Goal: Transaction & Acquisition: Book appointment/travel/reservation

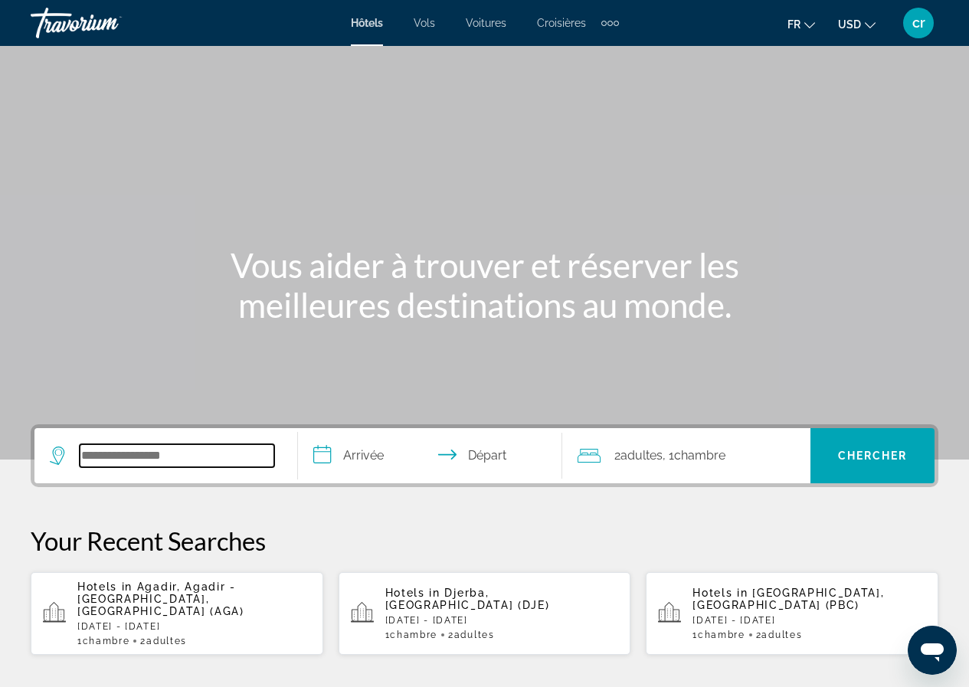
click at [214, 447] on input "Search hotel destination" at bounding box center [177, 455] width 195 height 23
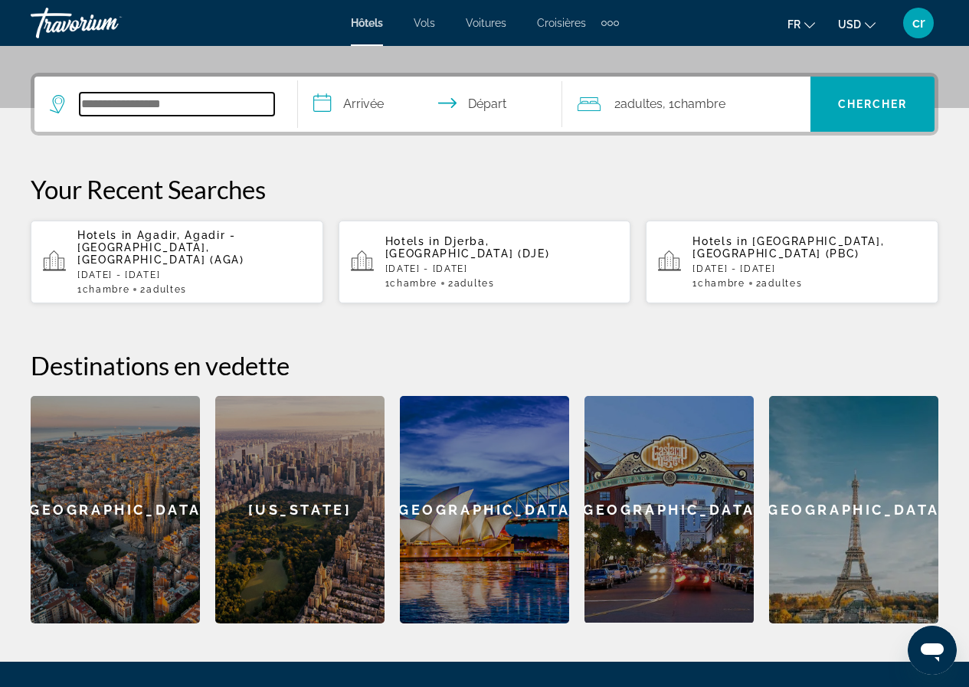
scroll to position [374, 0]
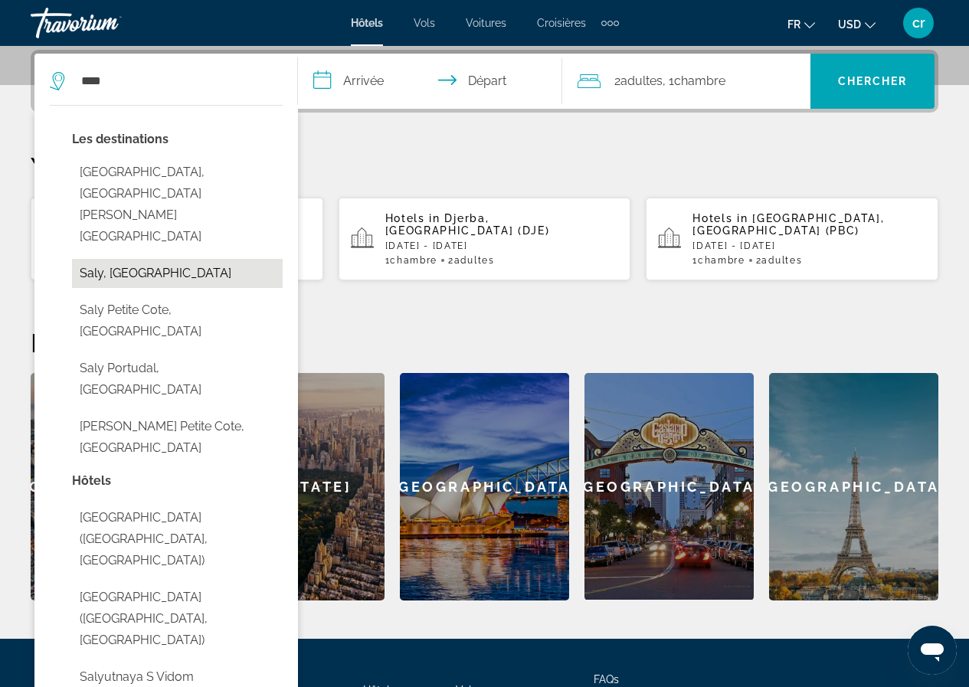
click at [185, 259] on button "Saly, [GEOGRAPHIC_DATA]" at bounding box center [177, 273] width 211 height 29
type input "**********"
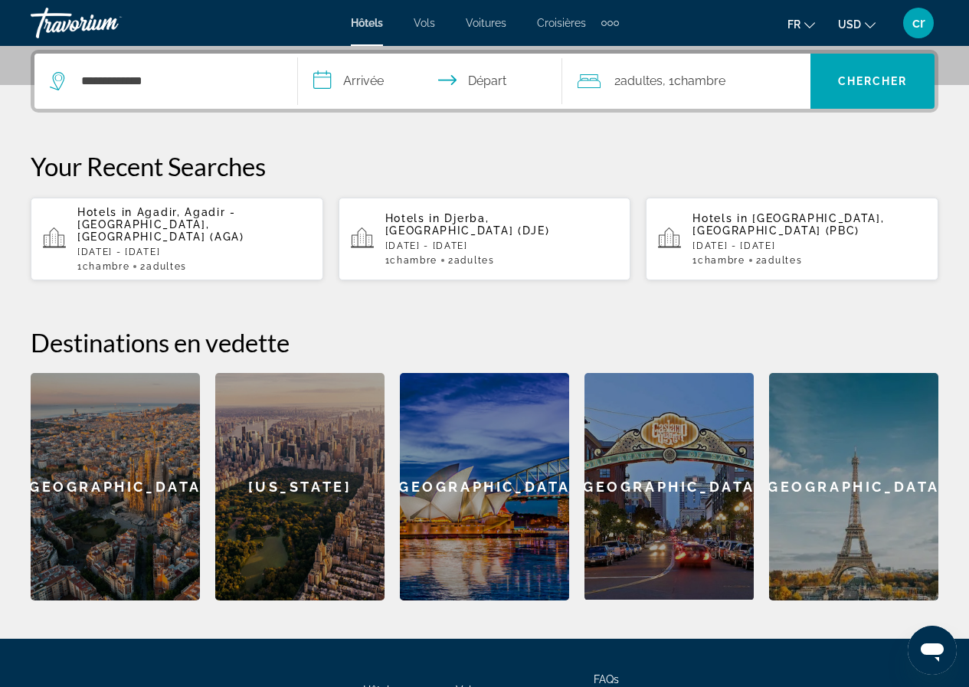
click at [357, 90] on input "**********" at bounding box center [433, 84] width 270 height 60
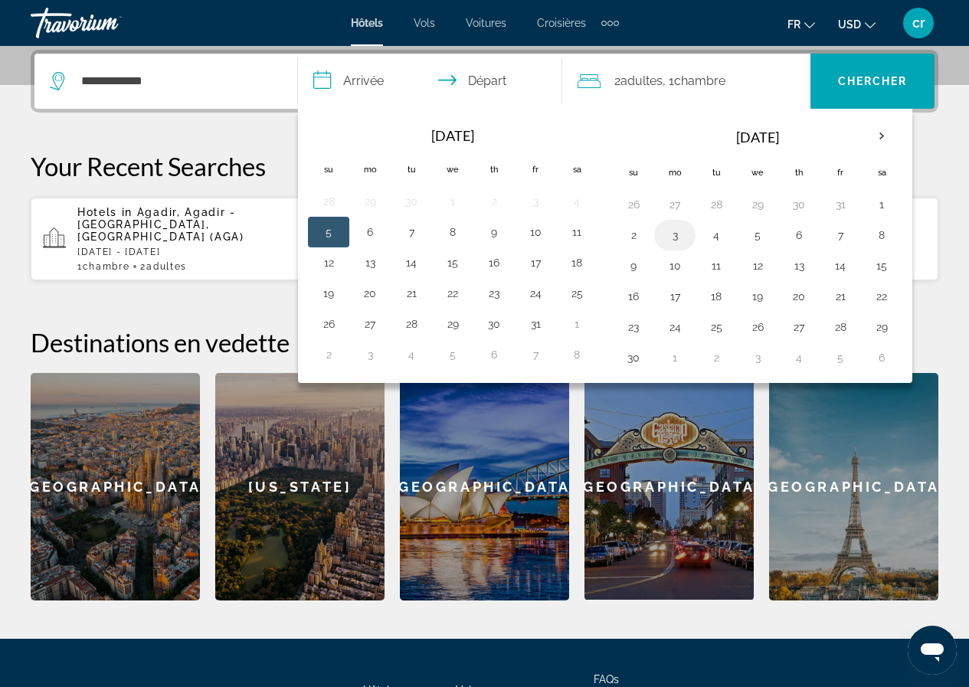
click at [673, 241] on button "3" at bounding box center [674, 234] width 25 height 21
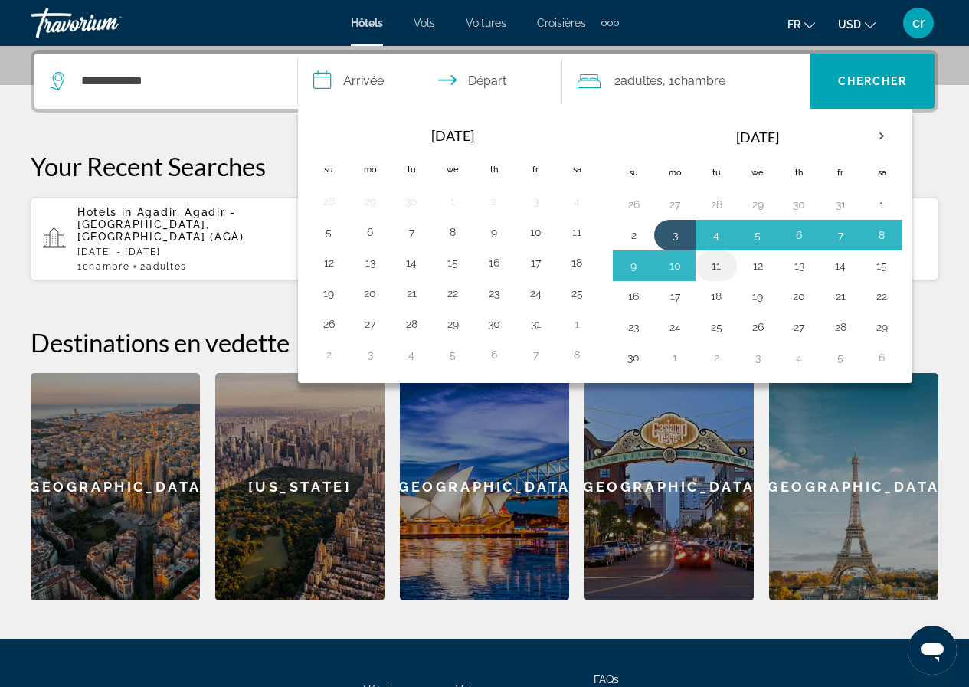
click at [716, 267] on button "11" at bounding box center [716, 265] width 25 height 21
type input "**********"
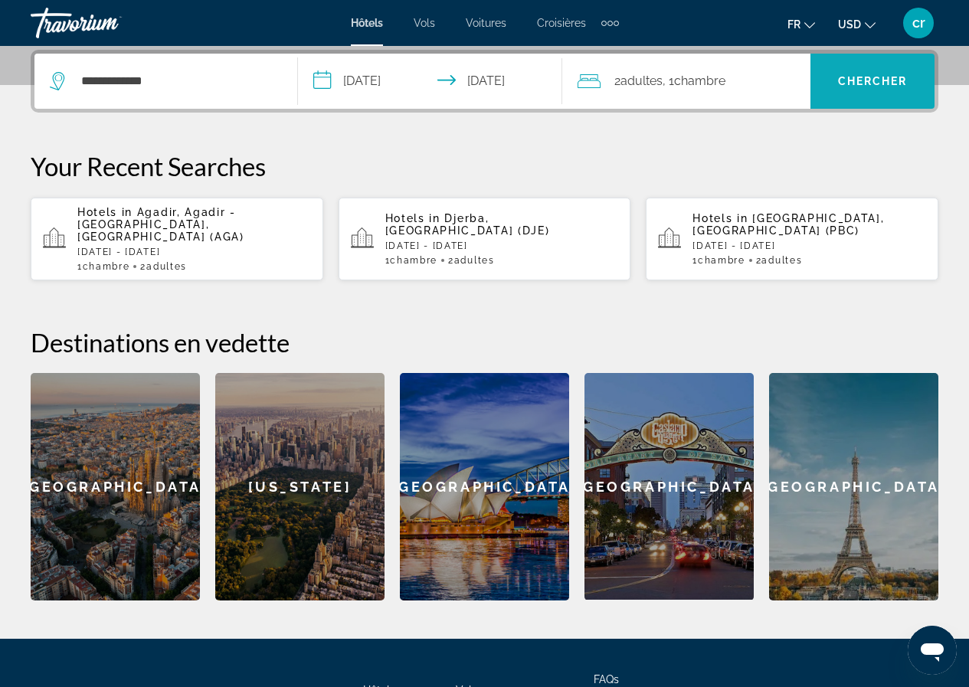
click at [852, 84] on span "Chercher" at bounding box center [873, 81] width 70 height 12
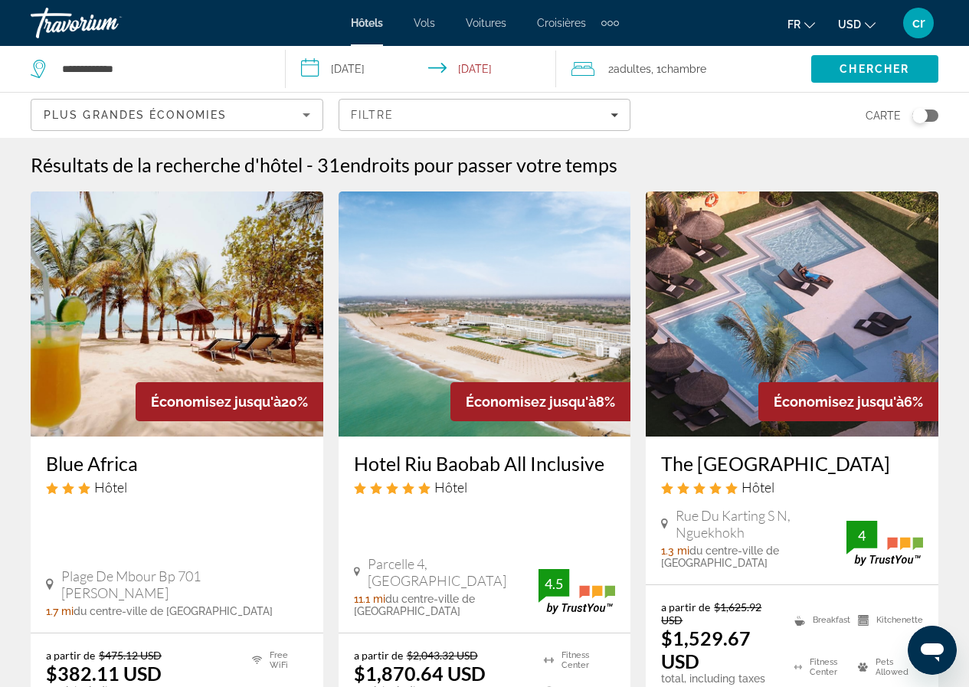
click at [855, 21] on span "USD" at bounding box center [849, 24] width 23 height 12
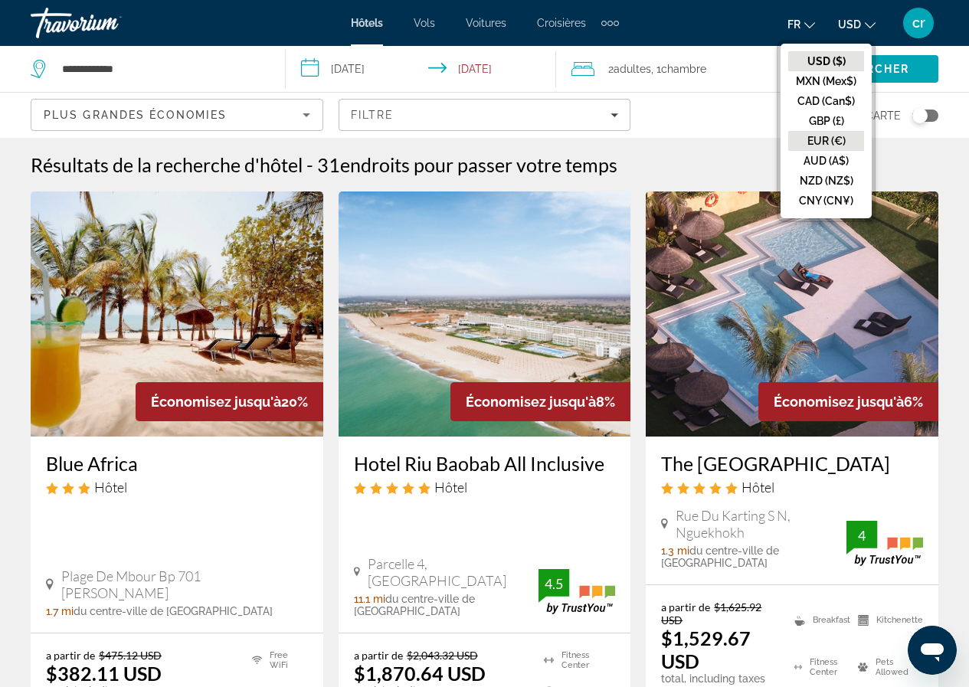
click at [825, 131] on button "EUR (€)" at bounding box center [826, 141] width 76 height 20
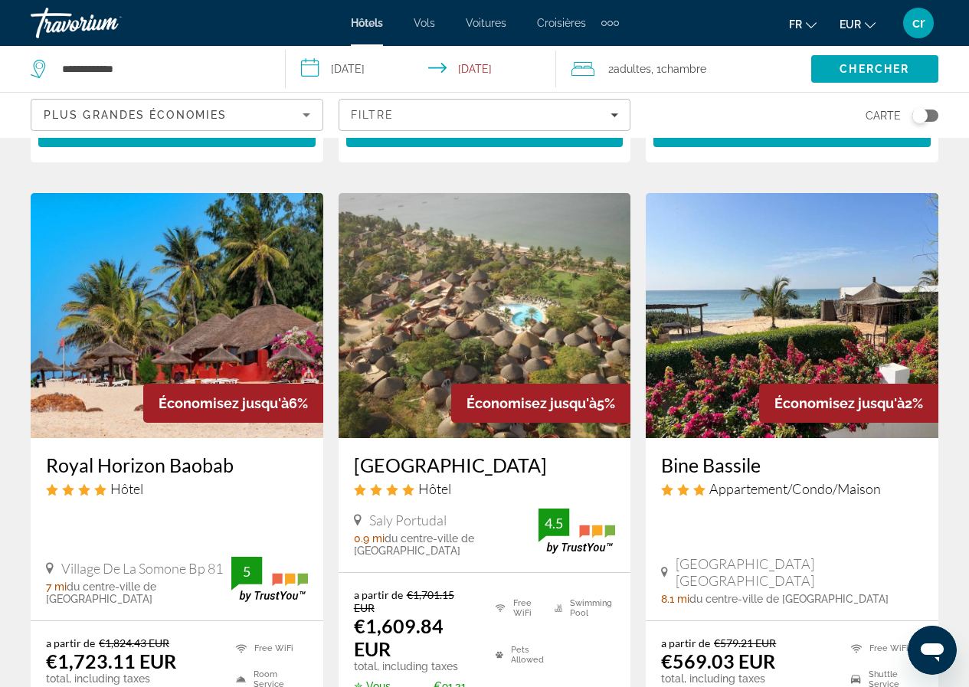
scroll to position [383, 0]
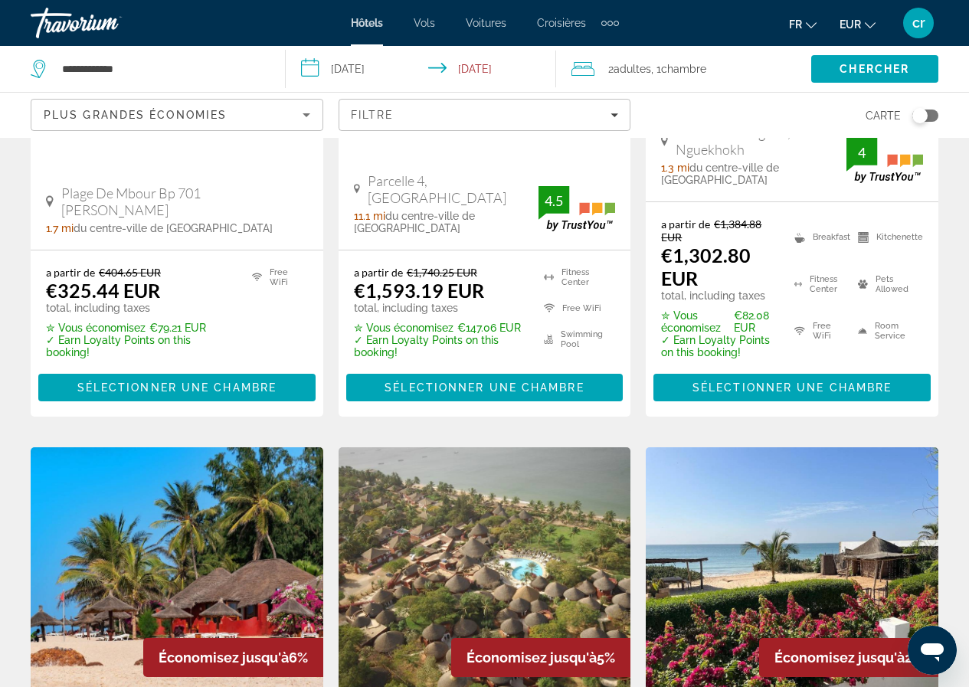
click at [387, 60] on input "**********" at bounding box center [424, 71] width 276 height 51
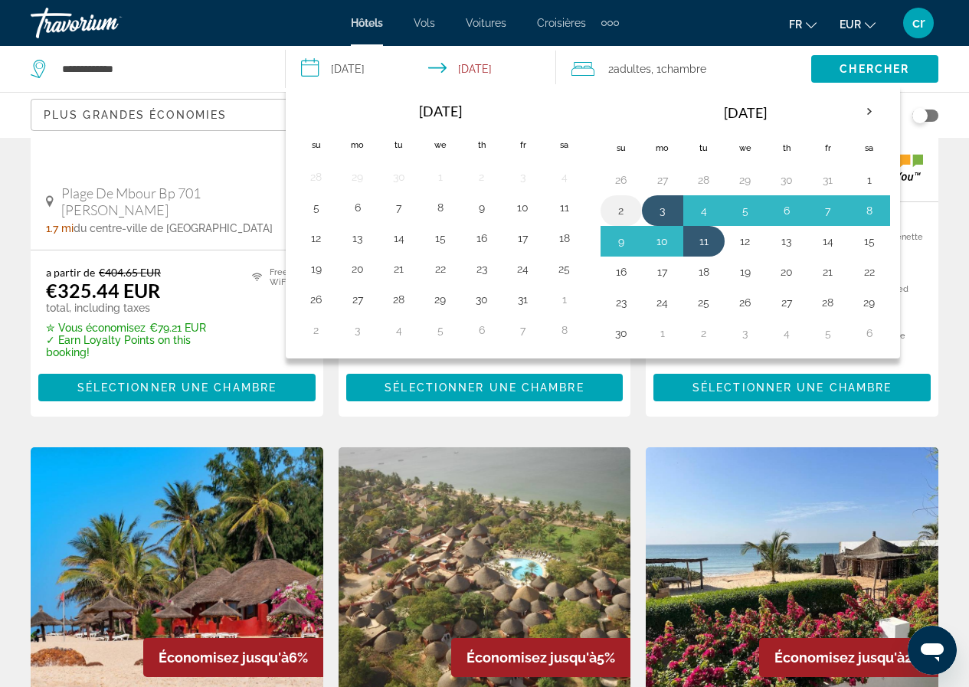
click at [620, 215] on button "2" at bounding box center [621, 210] width 25 height 21
click at [658, 239] on button "10" at bounding box center [662, 240] width 25 height 21
type input "**********"
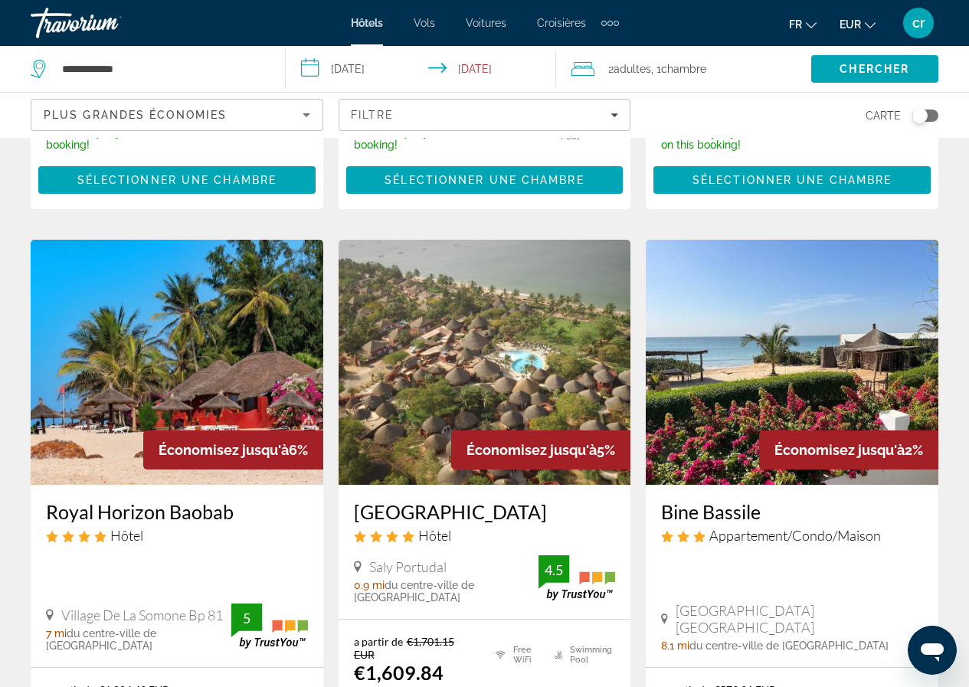
scroll to position [613, 0]
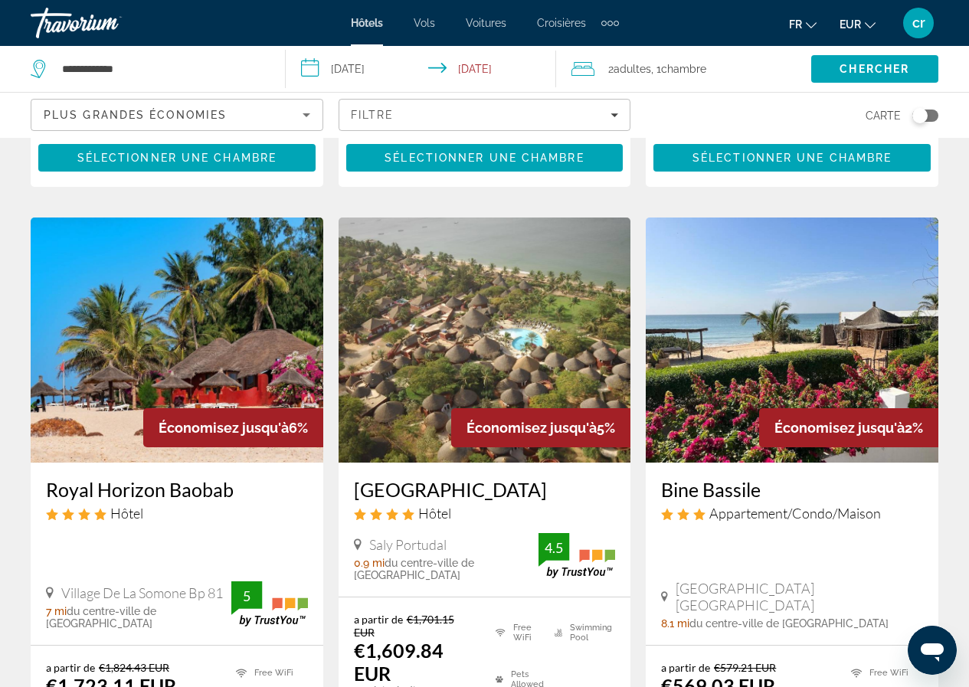
click at [175, 323] on img "Main content" at bounding box center [177, 339] width 293 height 245
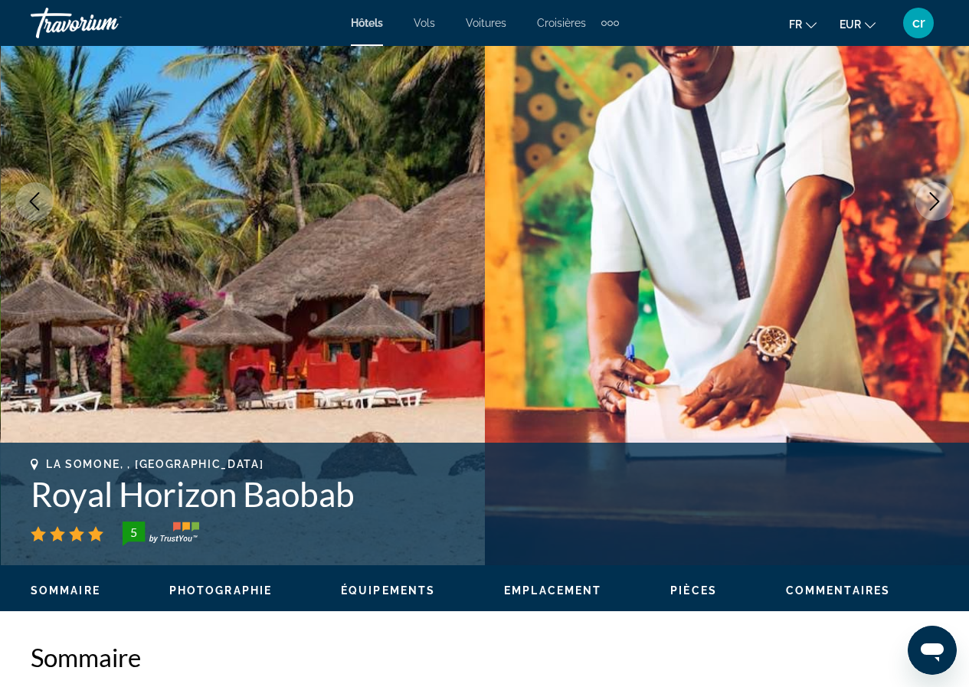
scroll to position [230, 0]
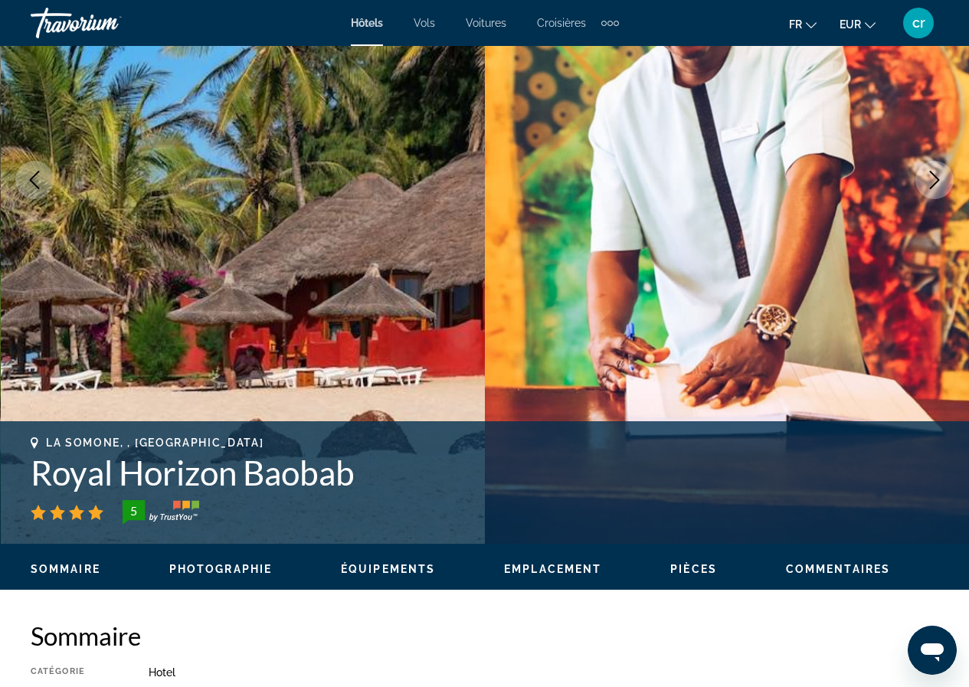
click at [948, 185] on button "Next image" at bounding box center [934, 180] width 38 height 38
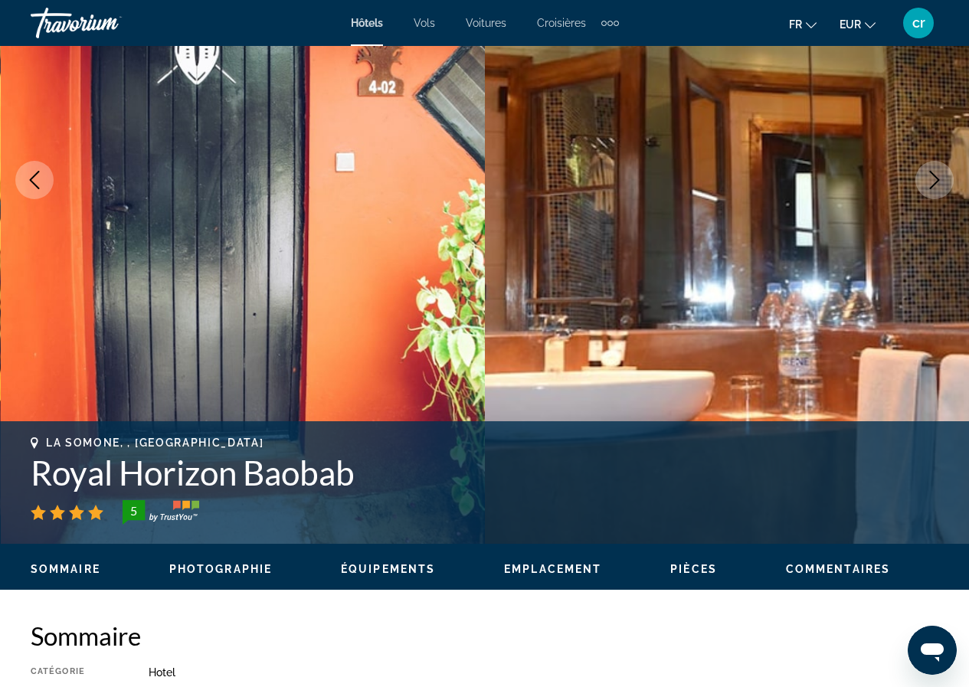
click at [948, 185] on button "Next image" at bounding box center [934, 180] width 38 height 38
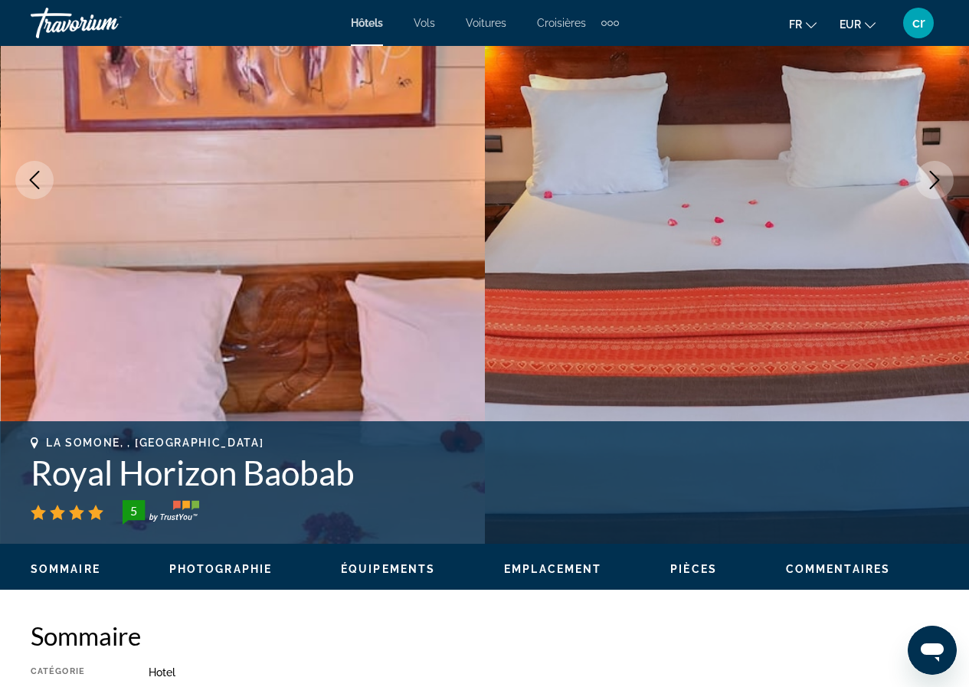
click at [948, 185] on button "Next image" at bounding box center [934, 180] width 38 height 38
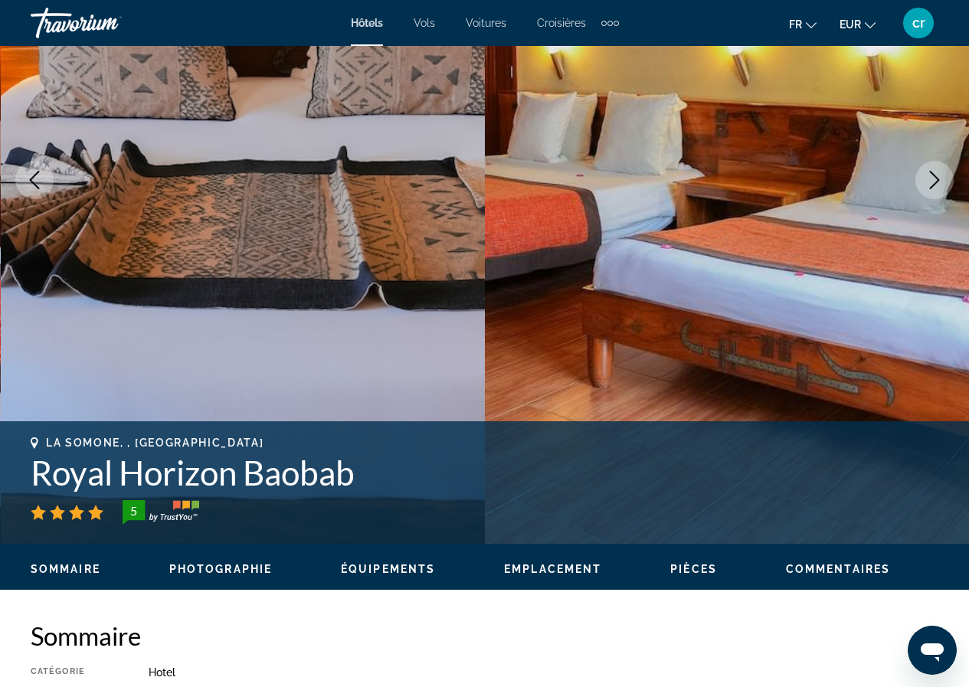
click at [948, 185] on button "Next image" at bounding box center [934, 180] width 38 height 38
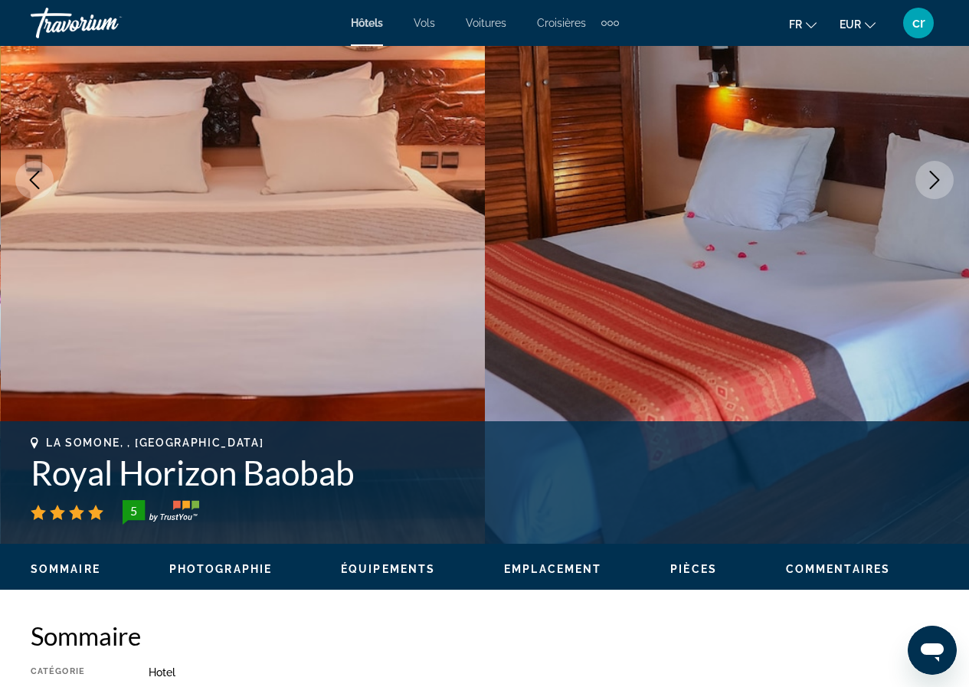
click at [948, 185] on button "Next image" at bounding box center [934, 180] width 38 height 38
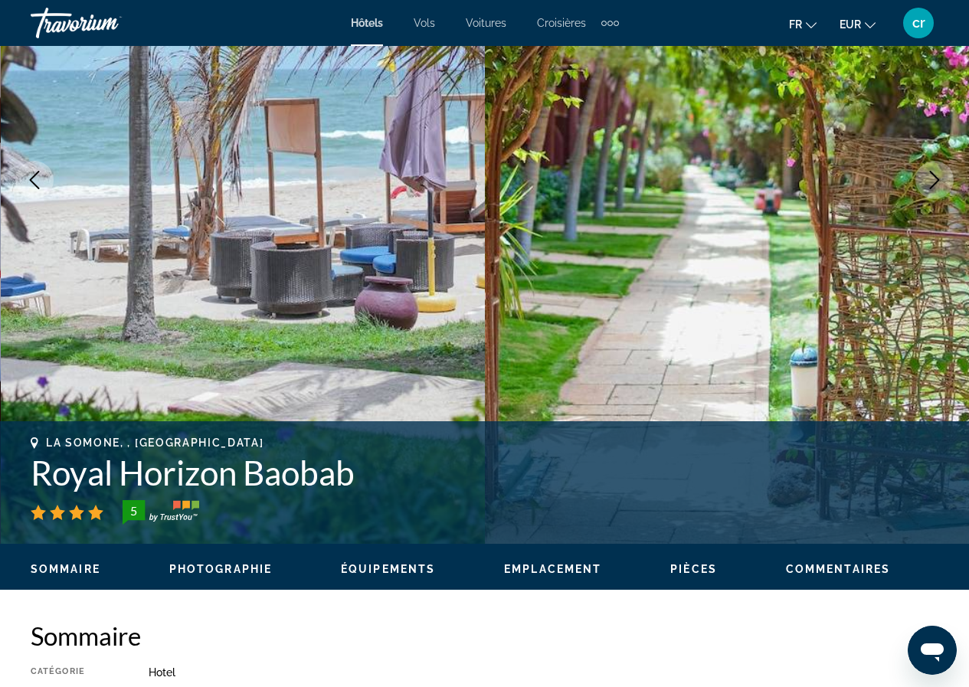
click at [946, 185] on button "Next image" at bounding box center [934, 180] width 38 height 38
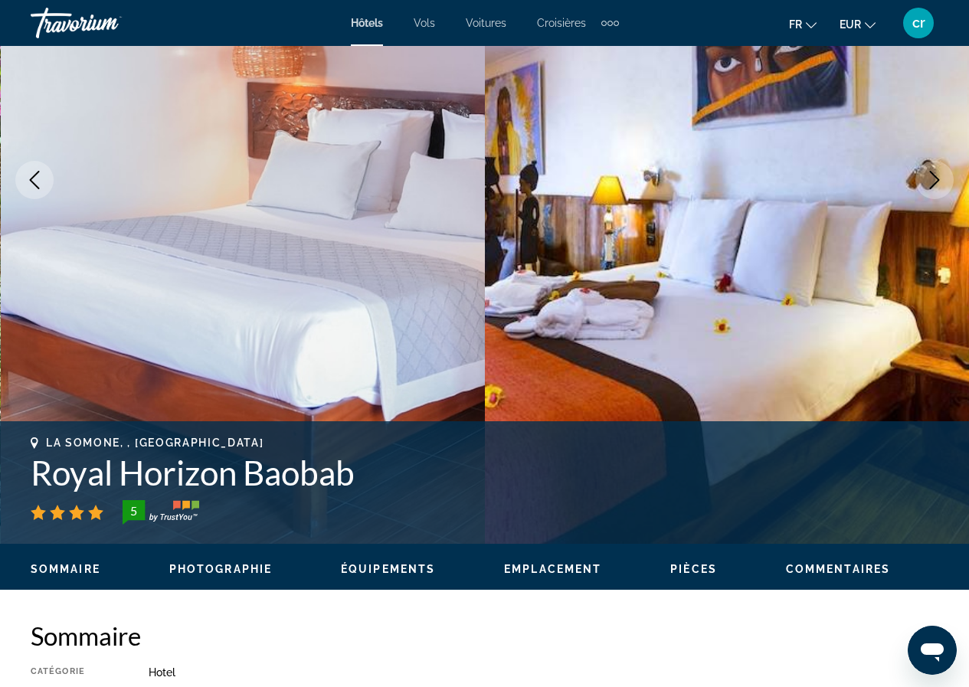
click at [946, 185] on button "Next image" at bounding box center [934, 180] width 38 height 38
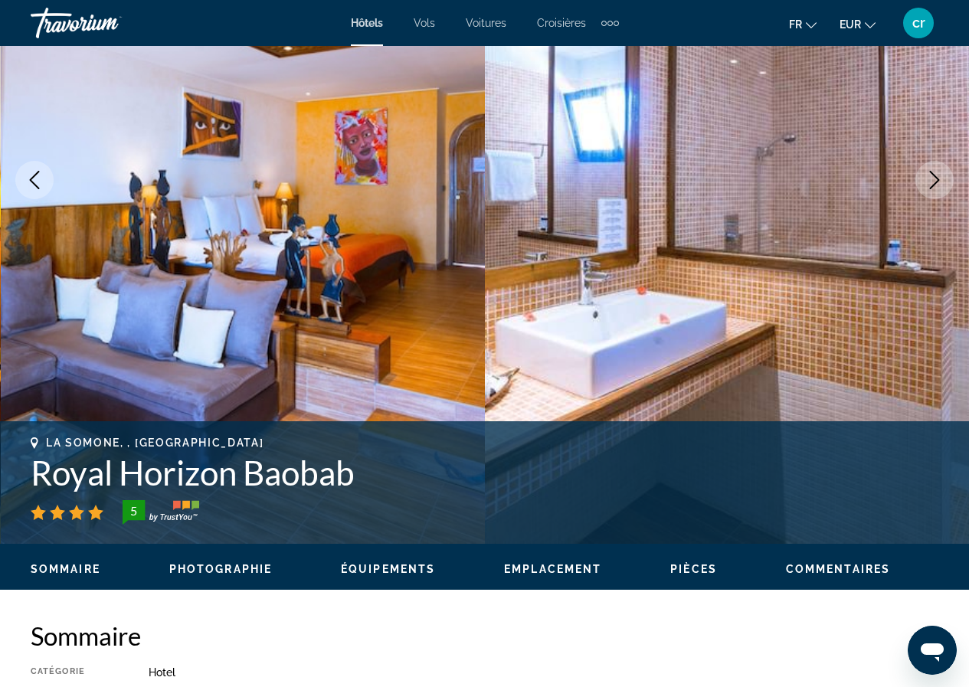
click at [946, 185] on button "Next image" at bounding box center [934, 180] width 38 height 38
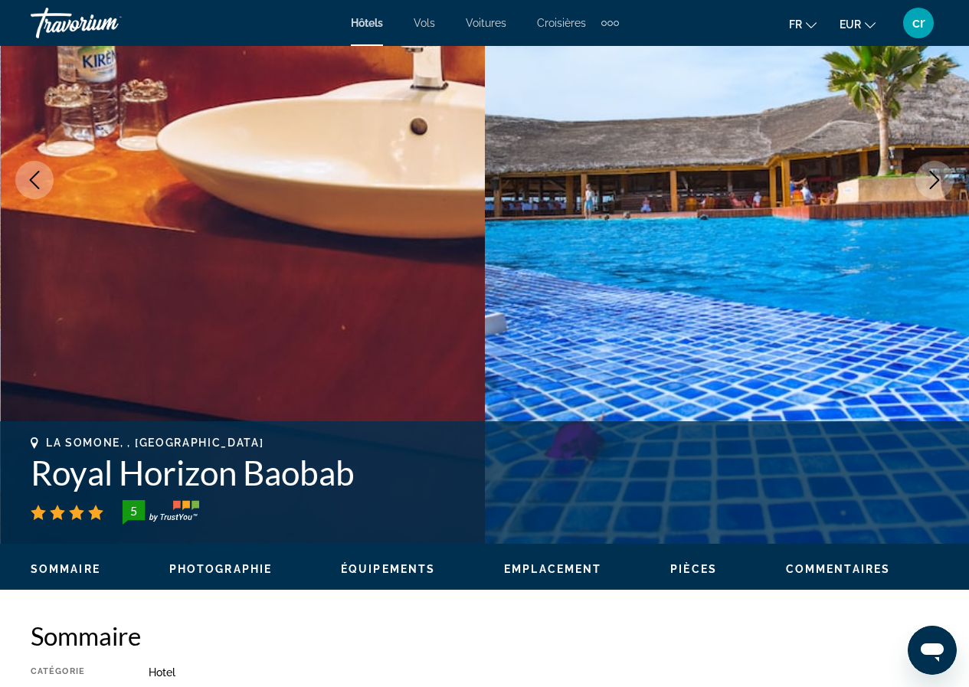
click at [946, 185] on button "Next image" at bounding box center [934, 180] width 38 height 38
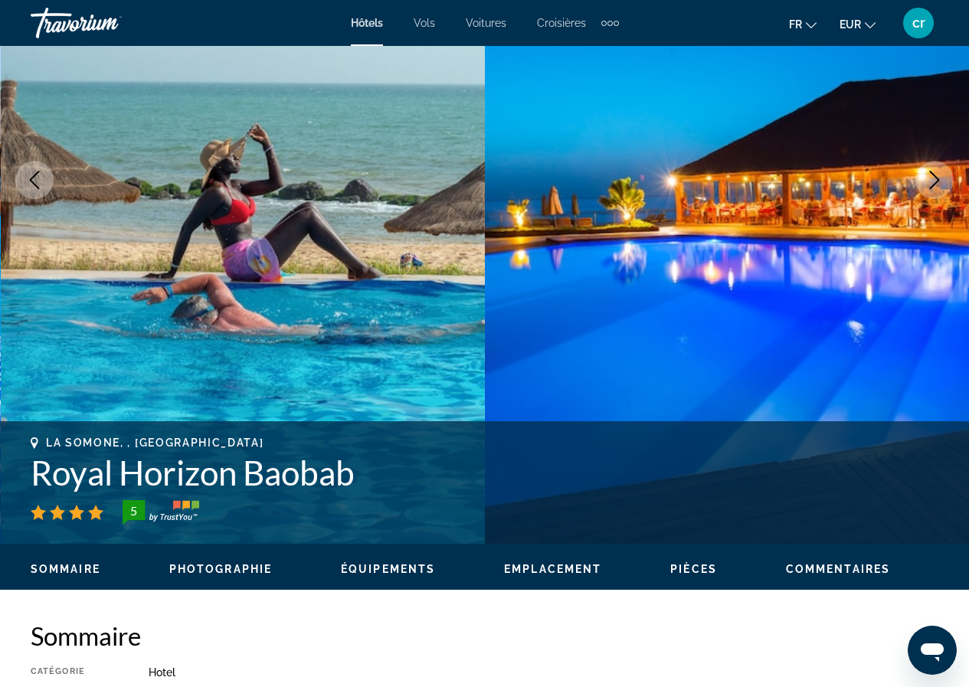
click at [946, 185] on button "Next image" at bounding box center [934, 180] width 38 height 38
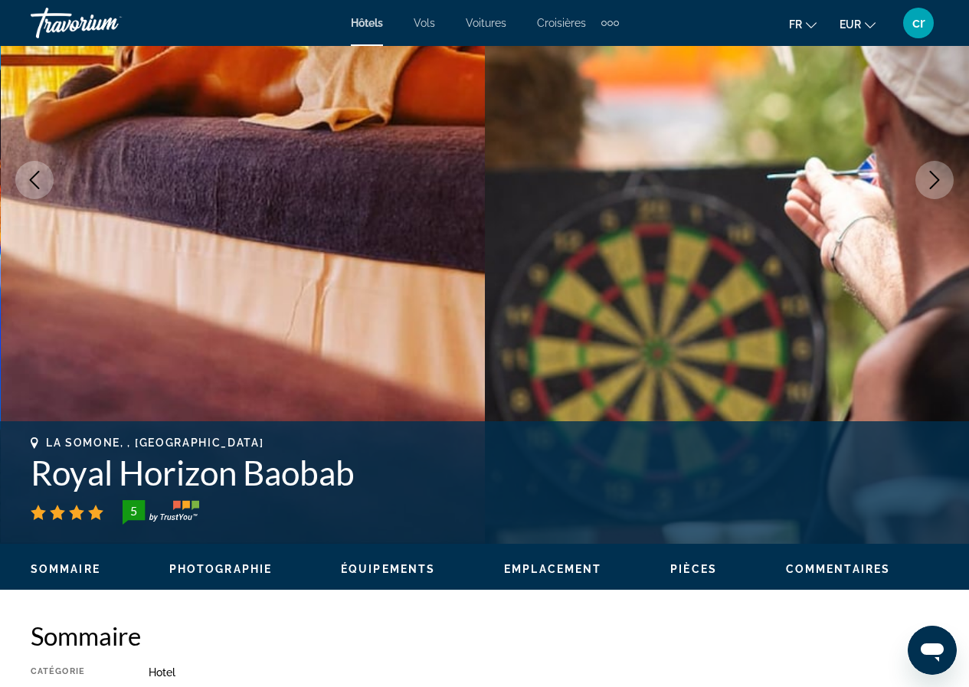
click at [946, 185] on button "Next image" at bounding box center [934, 180] width 38 height 38
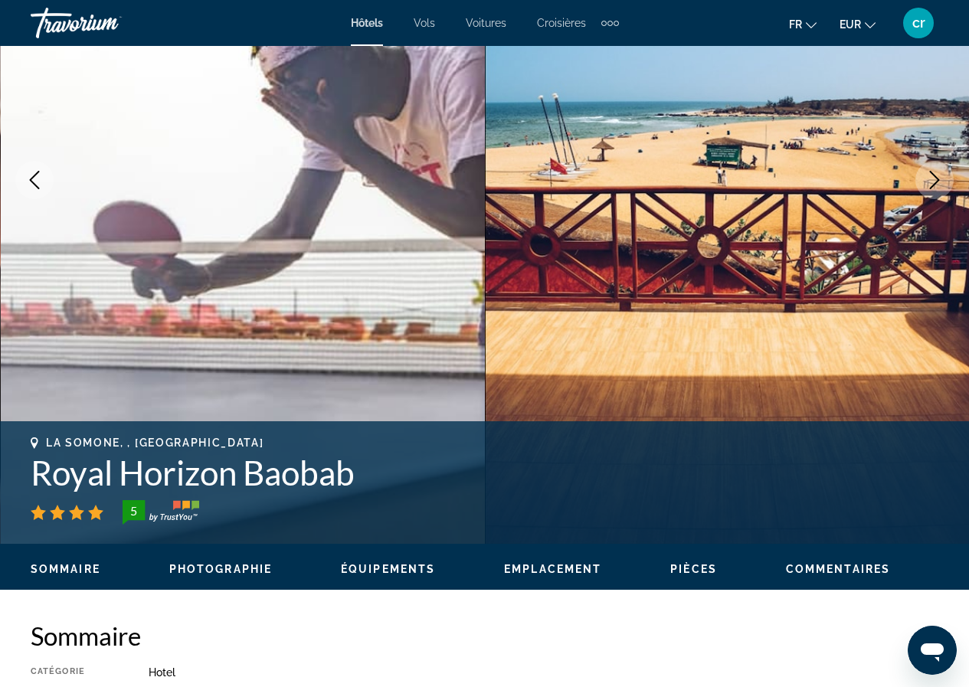
click at [946, 185] on button "Next image" at bounding box center [934, 180] width 38 height 38
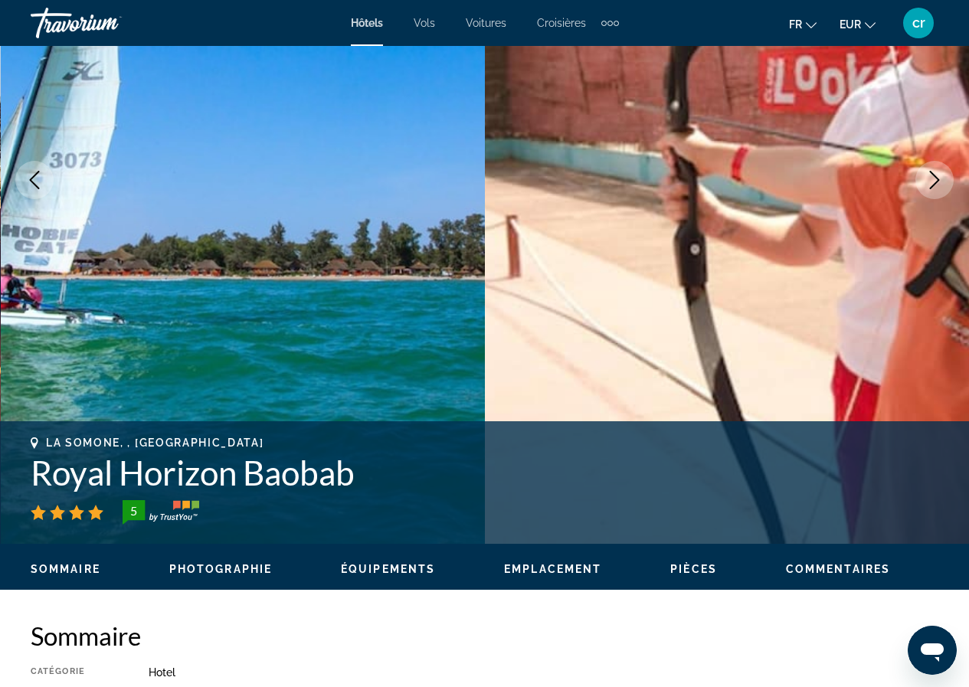
click at [946, 185] on button "Next image" at bounding box center [934, 180] width 38 height 38
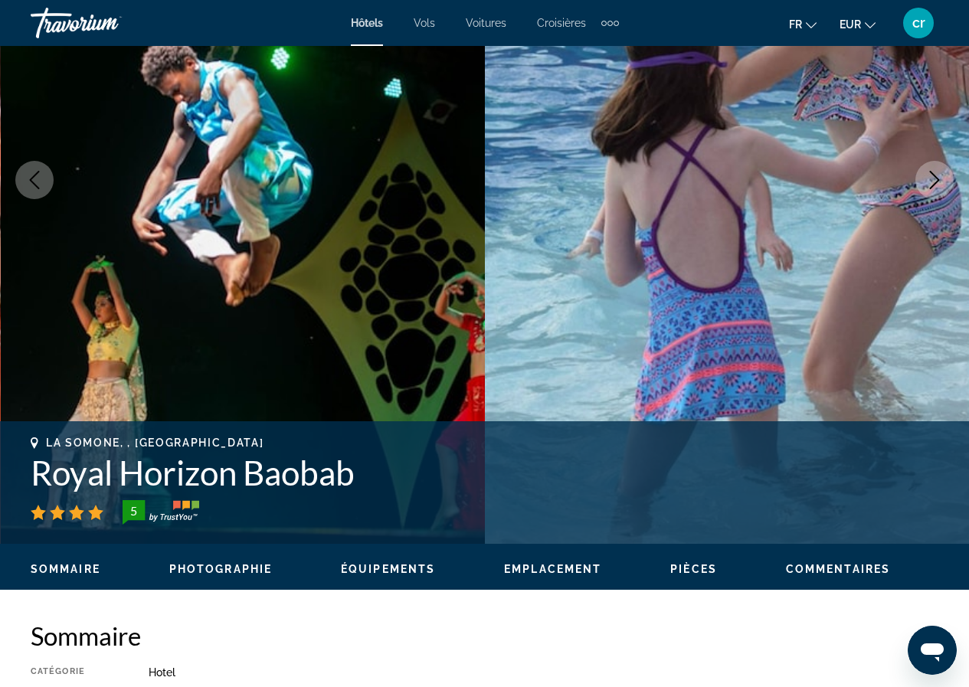
click at [946, 185] on button "Next image" at bounding box center [934, 180] width 38 height 38
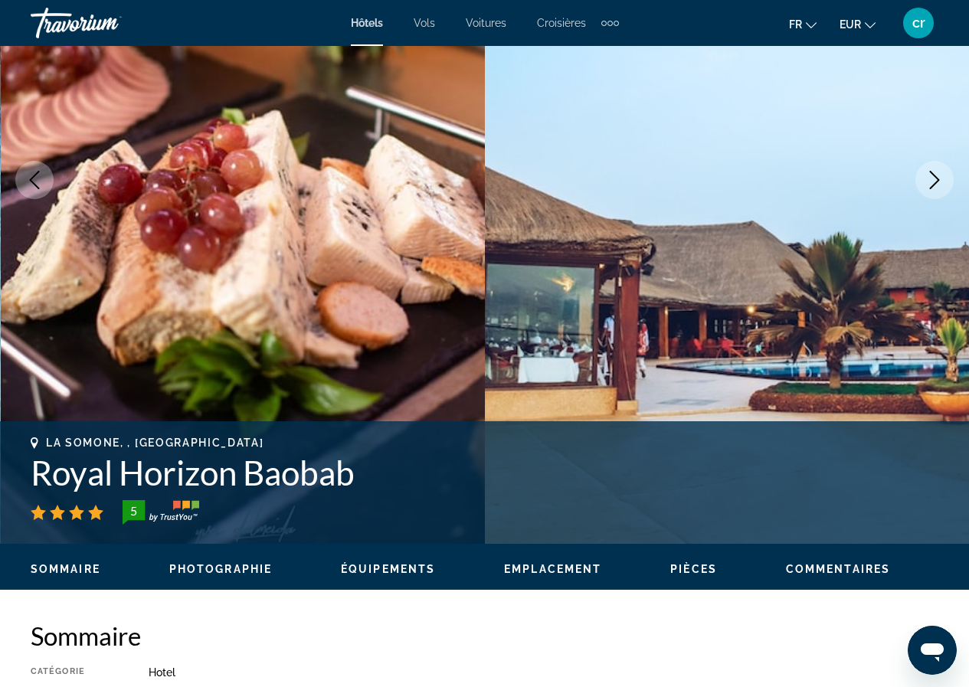
click at [931, 195] on button "Next image" at bounding box center [934, 180] width 38 height 38
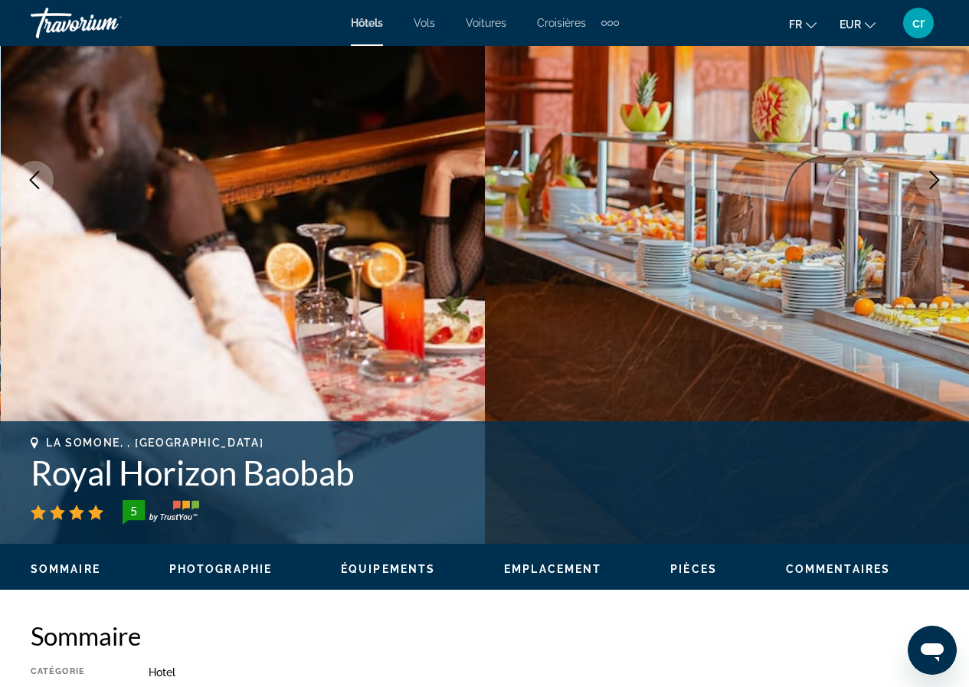
click at [931, 195] on button "Next image" at bounding box center [934, 180] width 38 height 38
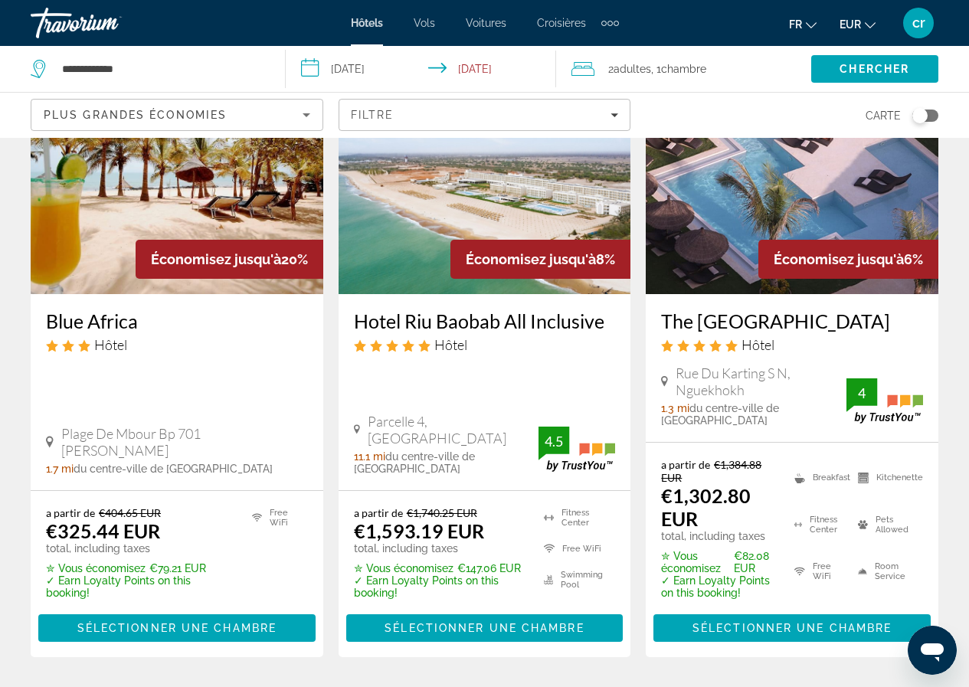
scroll to position [125, 0]
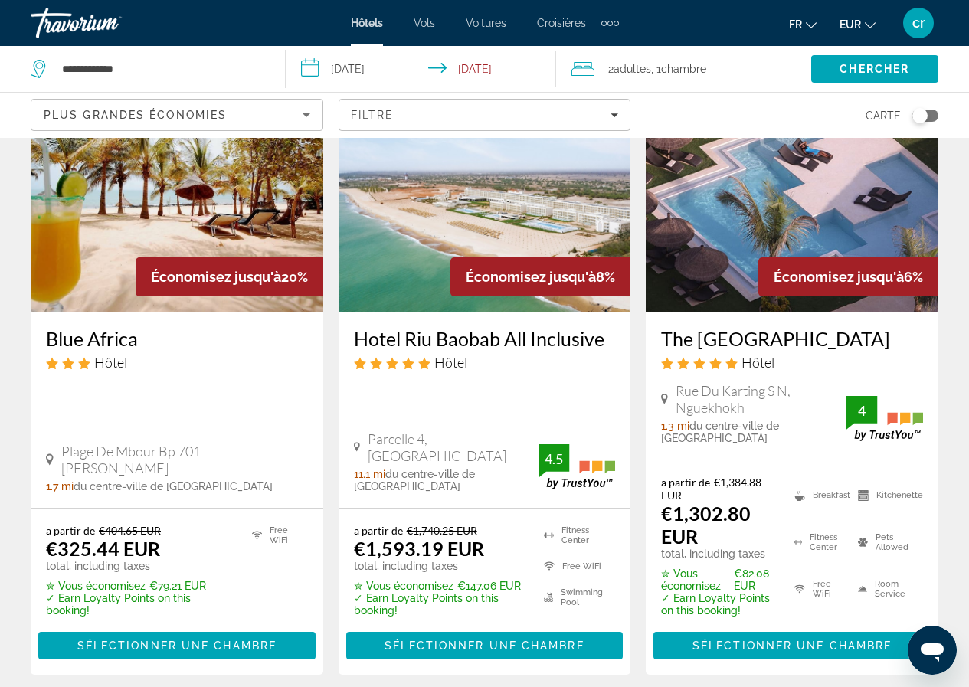
click at [458, 199] on img "Main content" at bounding box center [484, 189] width 293 height 245
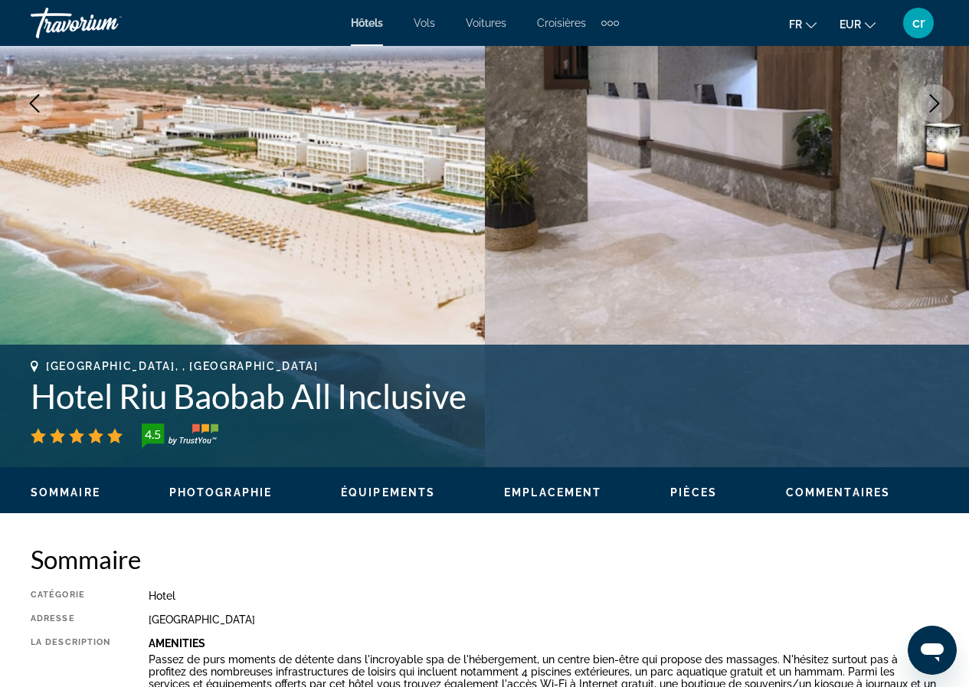
scroll to position [77, 0]
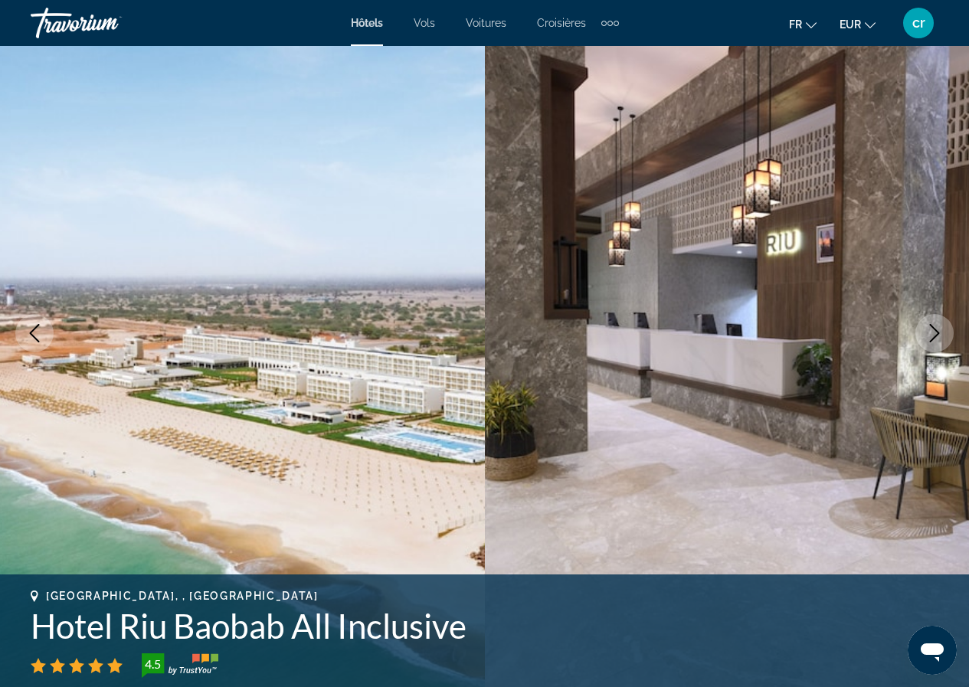
click at [932, 337] on icon "Next image" at bounding box center [934, 333] width 18 height 18
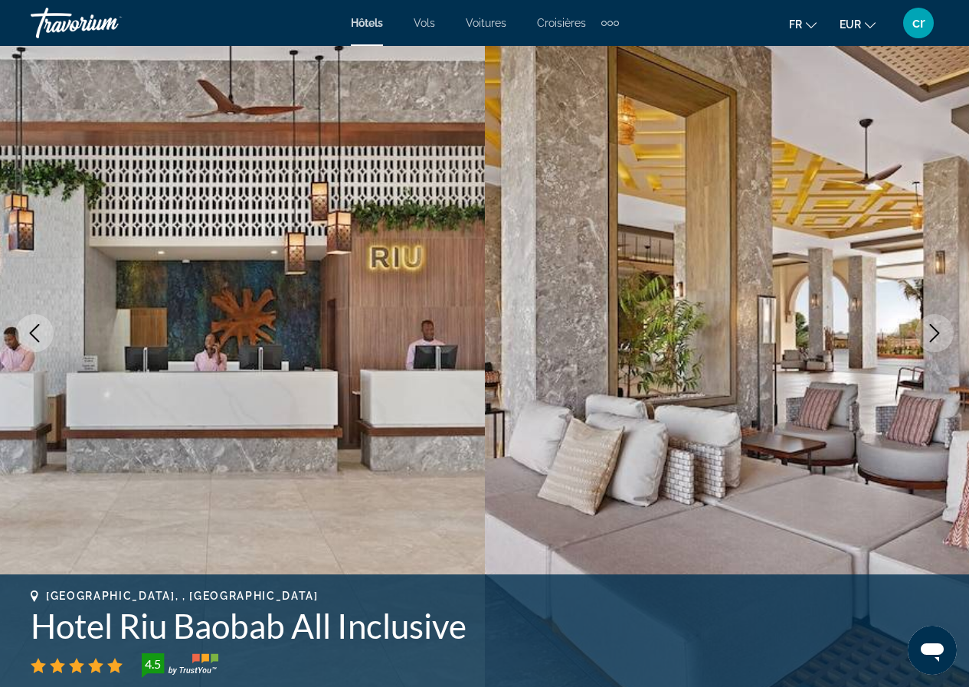
click at [932, 337] on icon "Next image" at bounding box center [934, 333] width 18 height 18
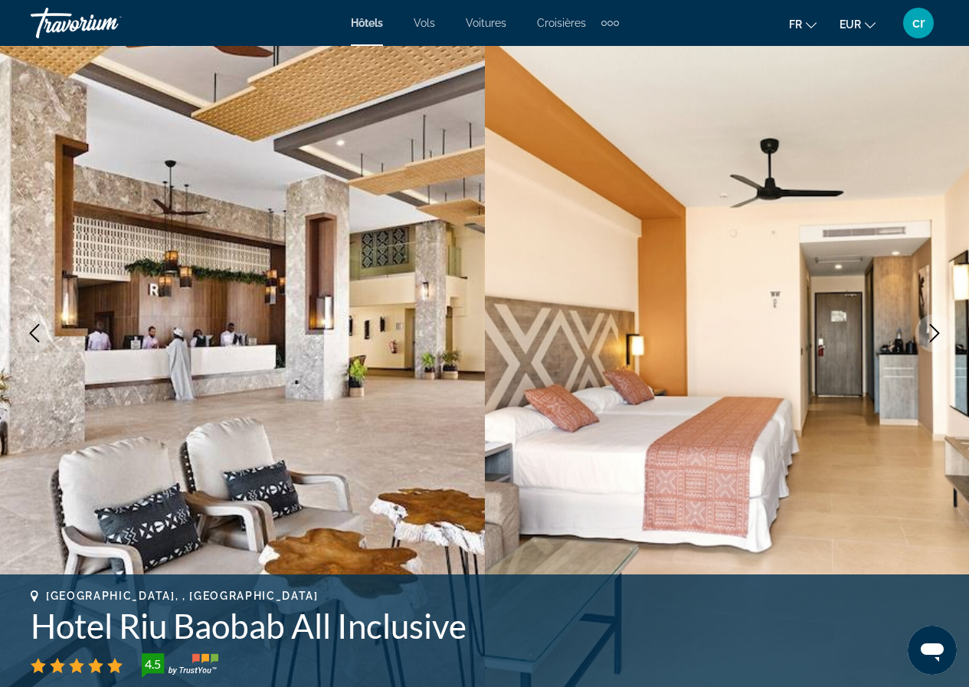
click at [932, 337] on icon "Next image" at bounding box center [934, 333] width 18 height 18
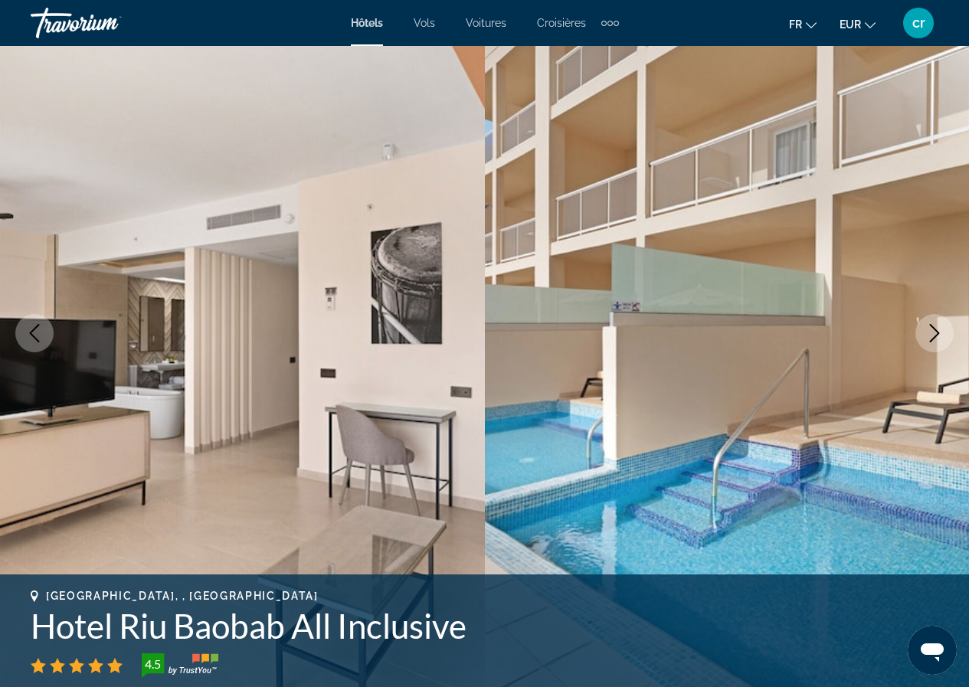
click at [932, 337] on icon "Next image" at bounding box center [934, 333] width 18 height 18
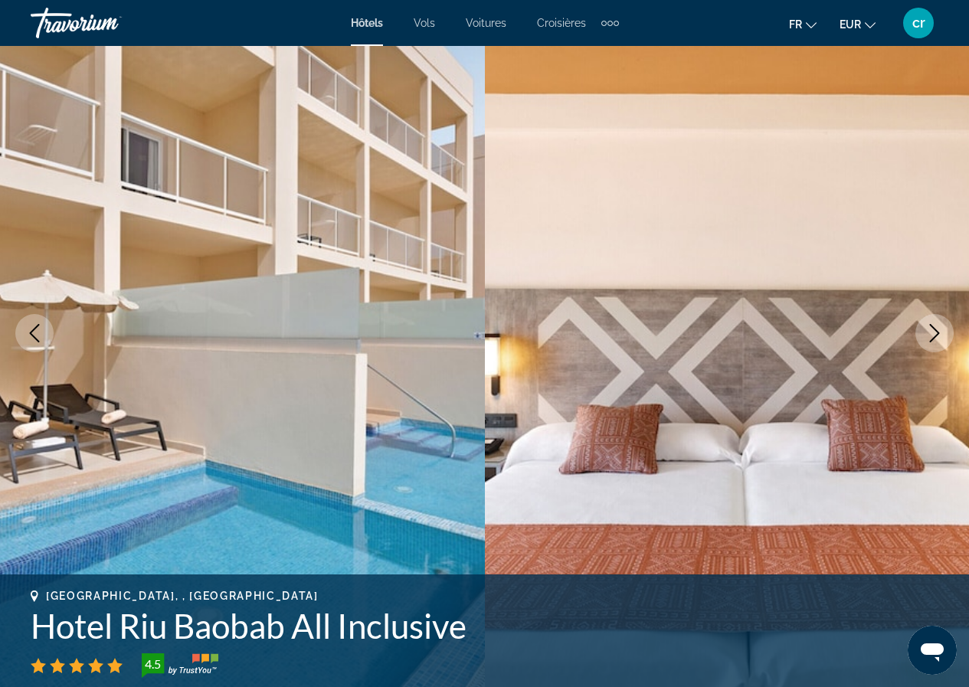
click at [932, 337] on icon "Next image" at bounding box center [934, 333] width 18 height 18
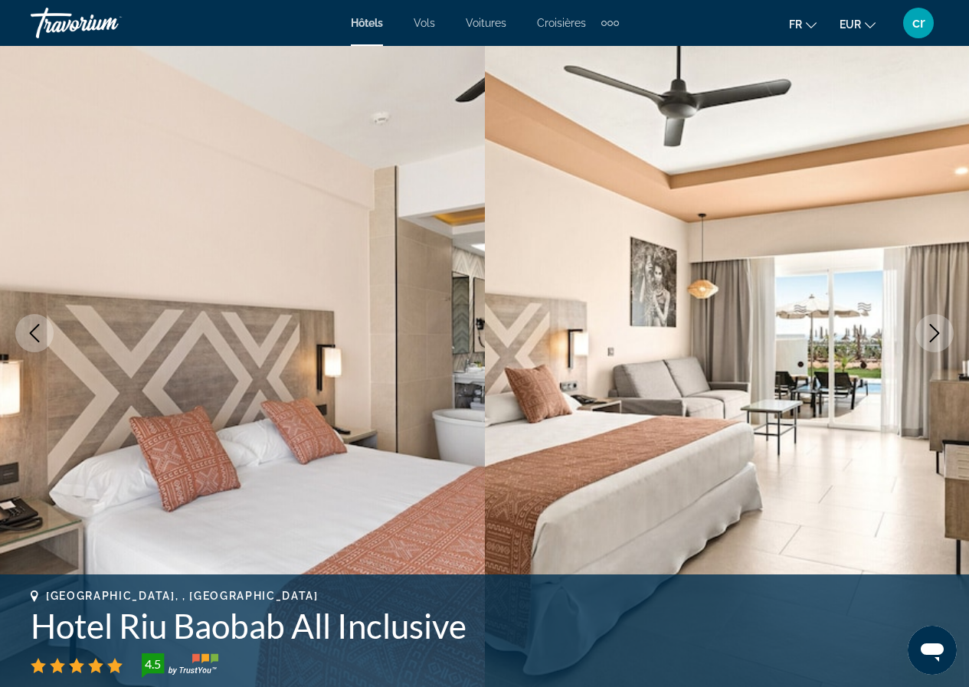
click at [932, 337] on icon "Next image" at bounding box center [934, 333] width 18 height 18
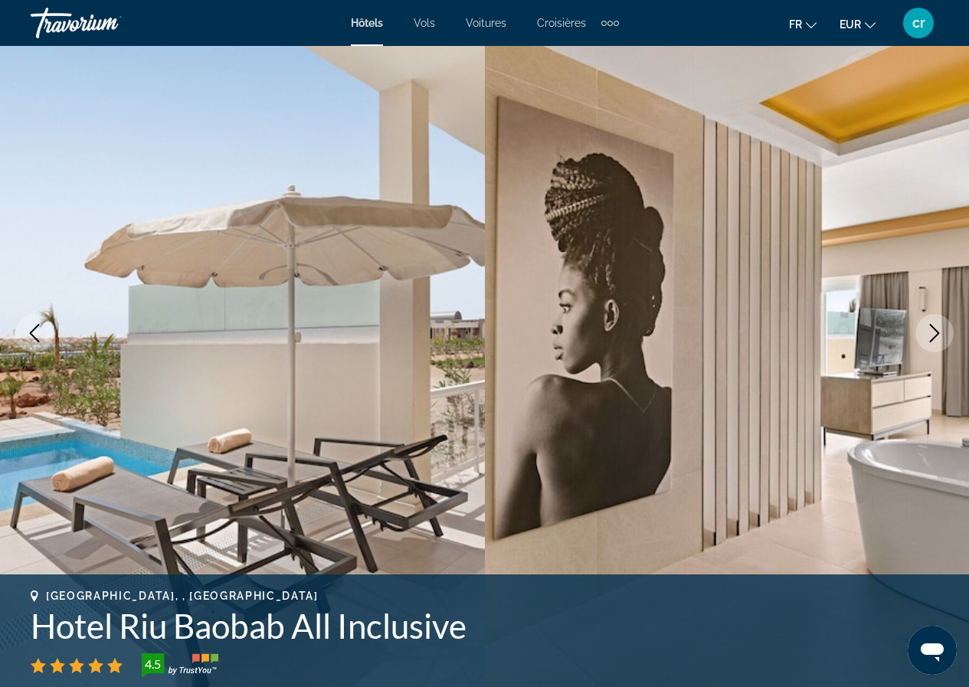
click at [932, 337] on icon "Next image" at bounding box center [934, 333] width 18 height 18
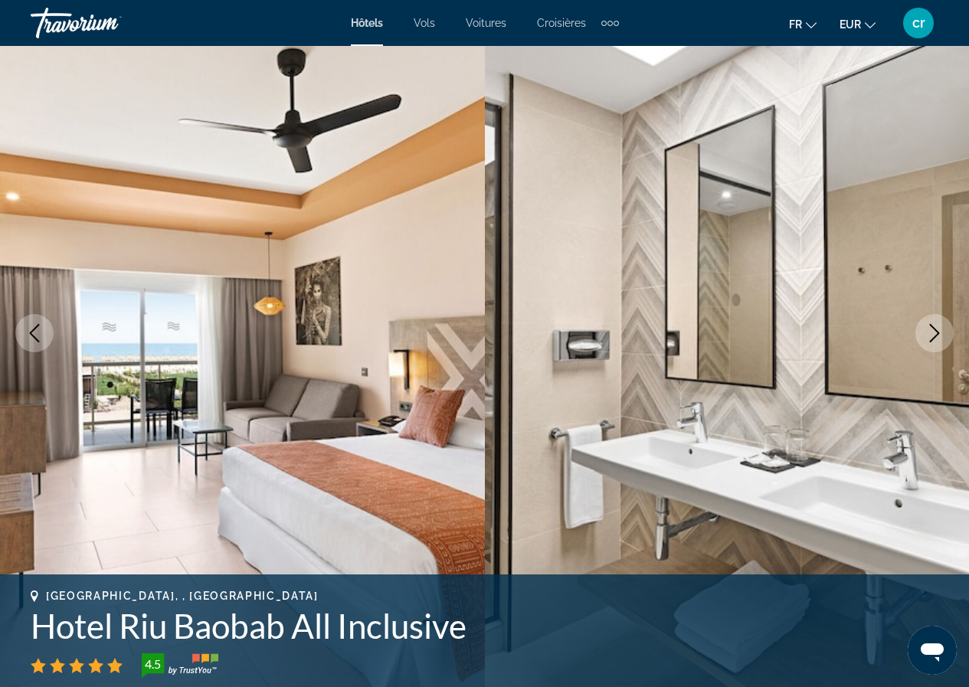
click at [932, 337] on icon "Next image" at bounding box center [934, 333] width 18 height 18
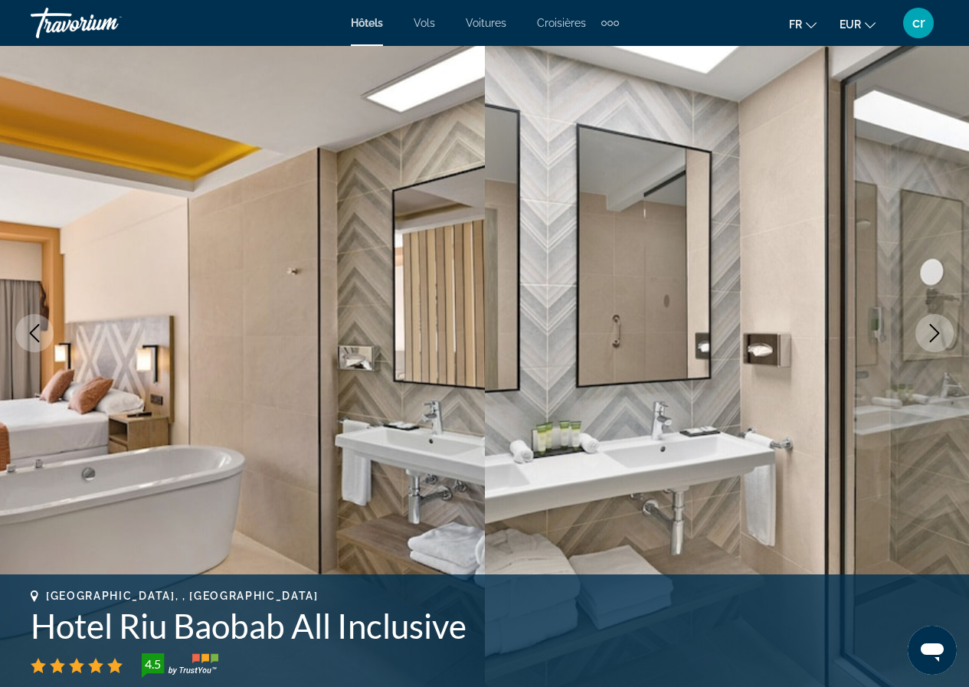
click at [932, 337] on icon "Next image" at bounding box center [934, 333] width 18 height 18
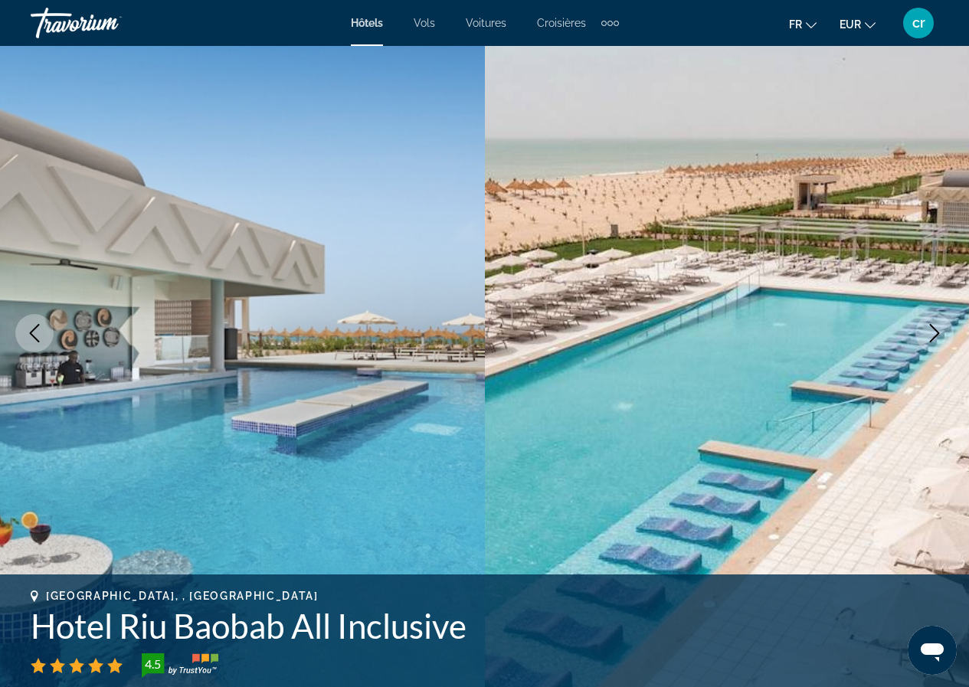
click at [933, 334] on icon "Next image" at bounding box center [934, 333] width 18 height 18
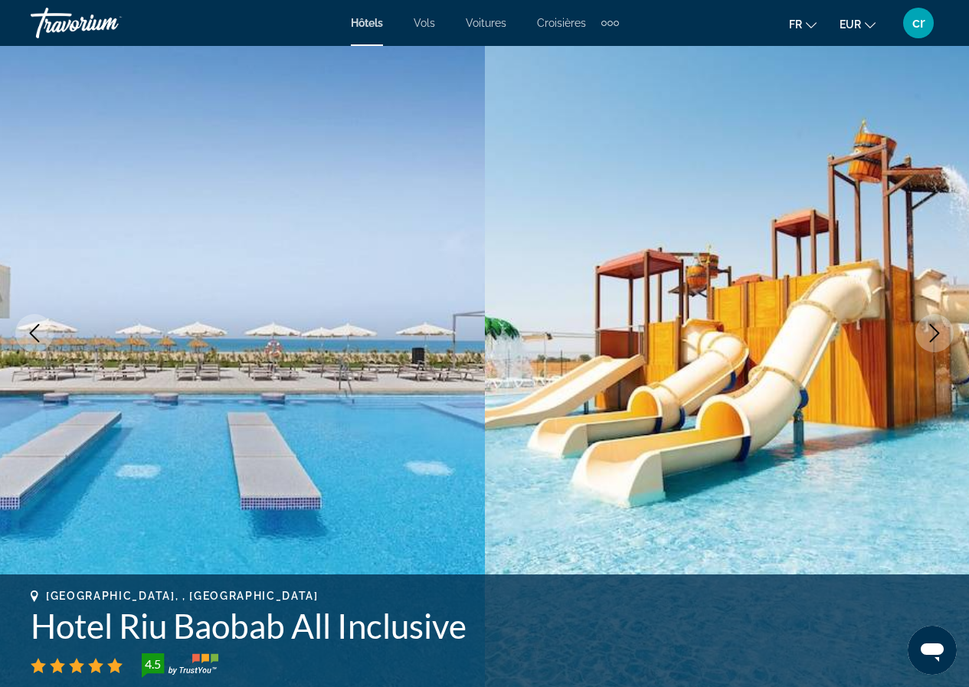
click at [933, 334] on icon "Next image" at bounding box center [934, 333] width 18 height 18
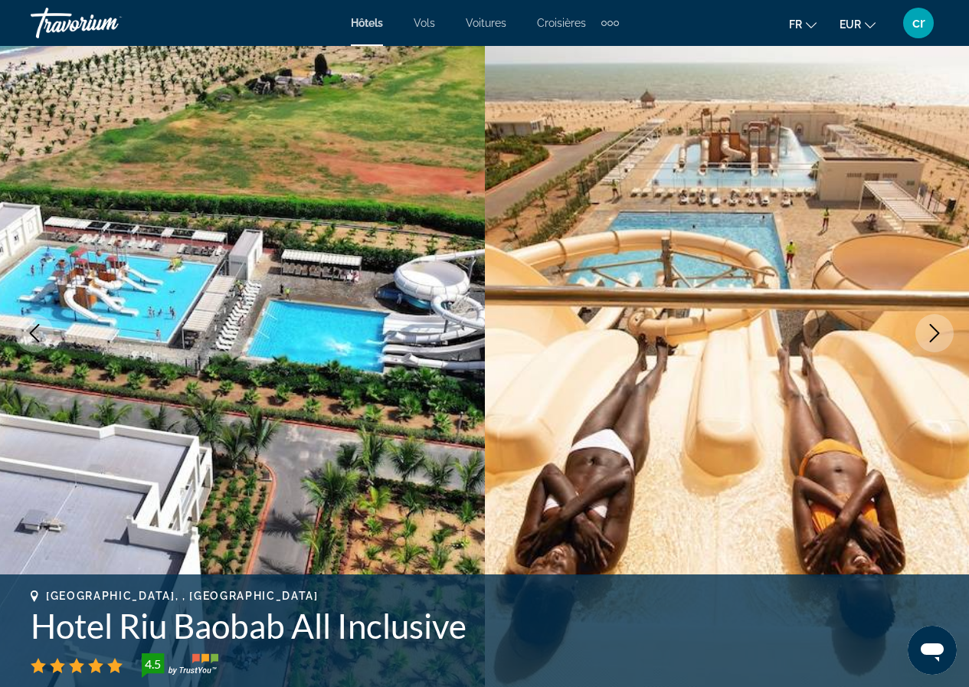
click at [933, 334] on icon "Next image" at bounding box center [934, 333] width 18 height 18
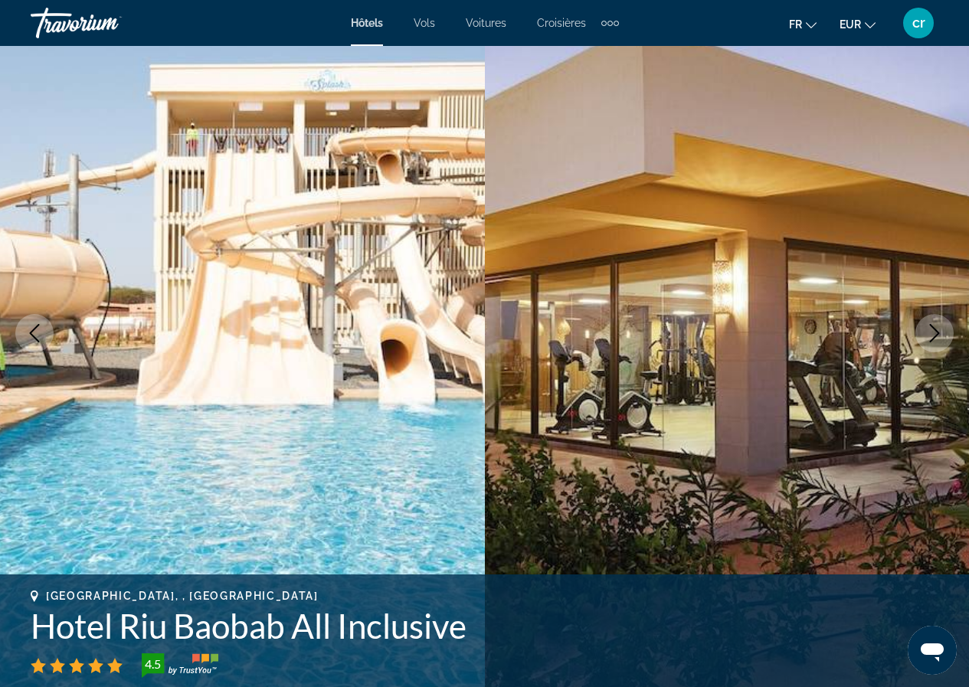
click at [933, 334] on icon "Next image" at bounding box center [934, 333] width 18 height 18
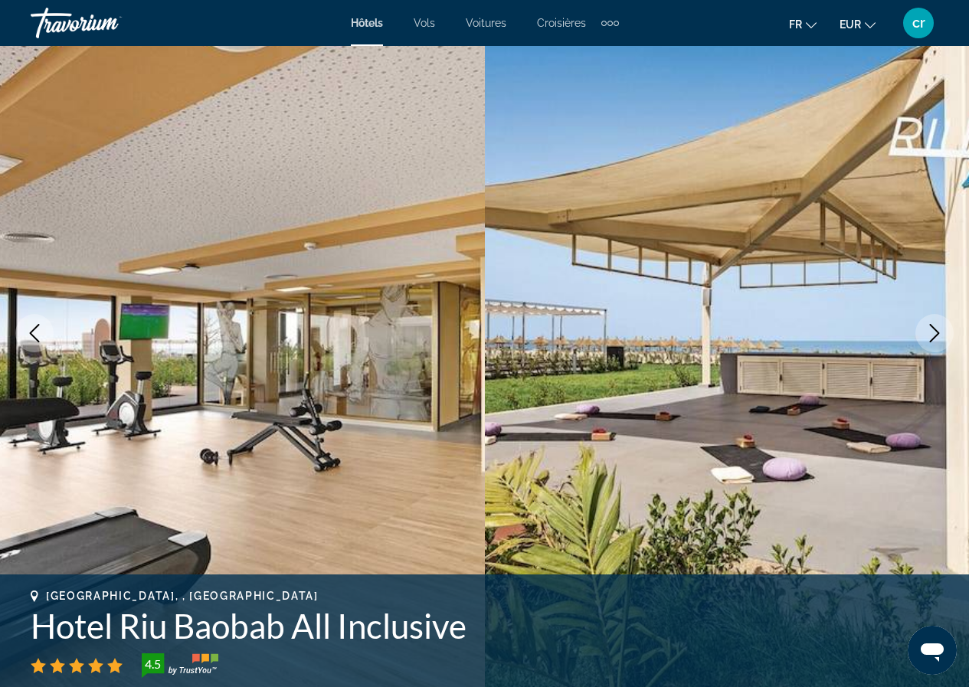
click at [928, 330] on icon "Next image" at bounding box center [934, 333] width 18 height 18
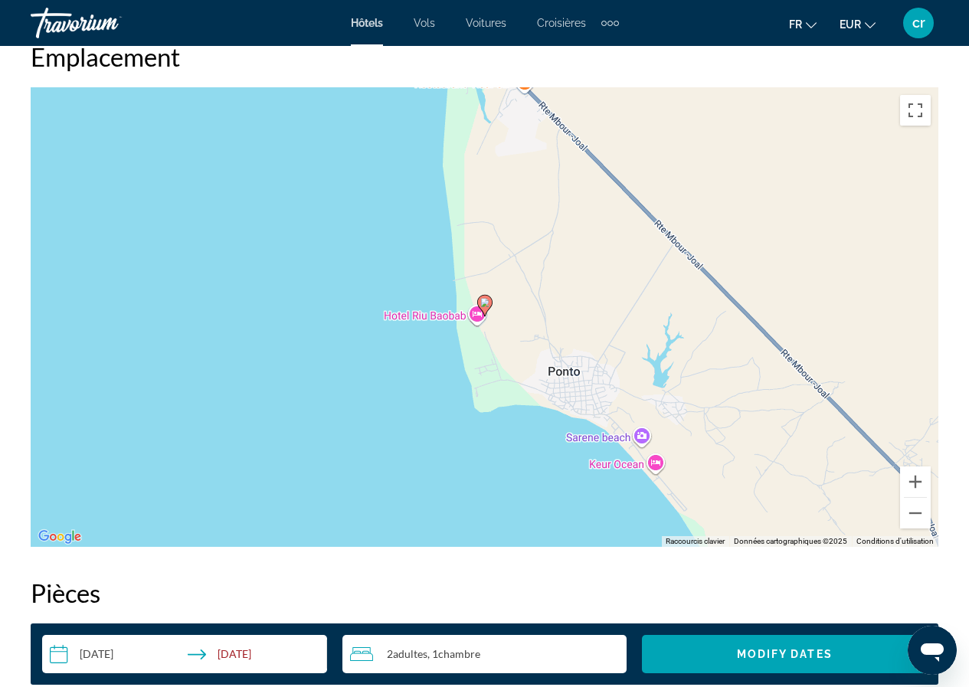
scroll to position [1761, 0]
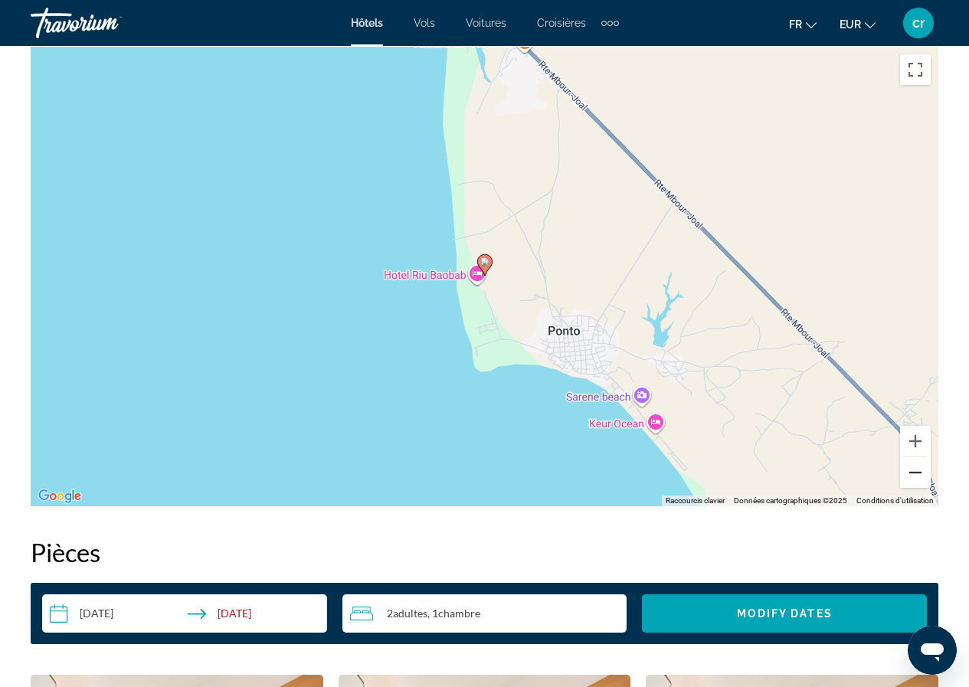
click at [914, 473] on button "Zoom arrière" at bounding box center [915, 472] width 31 height 31
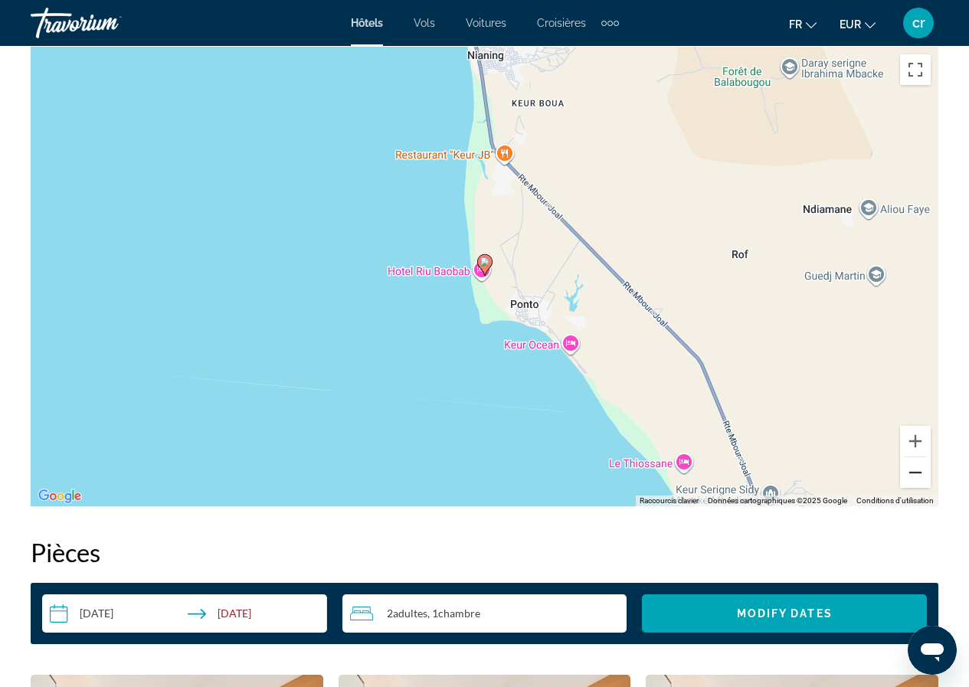
click at [914, 473] on button "Zoom arrière" at bounding box center [915, 472] width 31 height 31
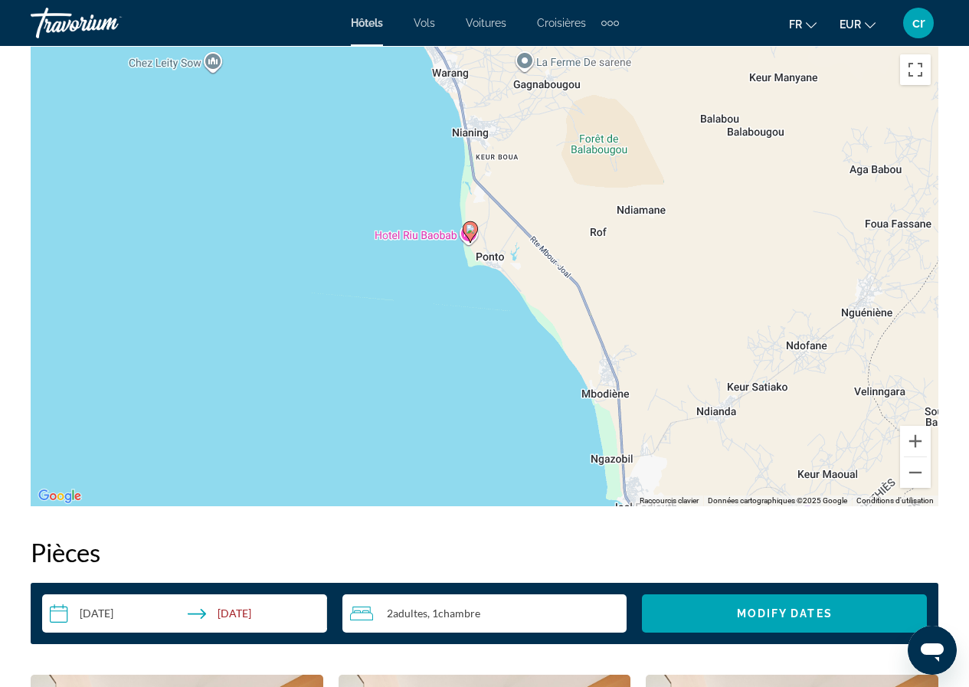
drag, startPoint x: 728, startPoint y: 399, endPoint x: 689, endPoint y: 330, distance: 79.2
click at [689, 330] on div "Pour activer le glissement avec le clavier, appuyez sur Alt+Entrée. Une fois ce…" at bounding box center [484, 276] width 907 height 459
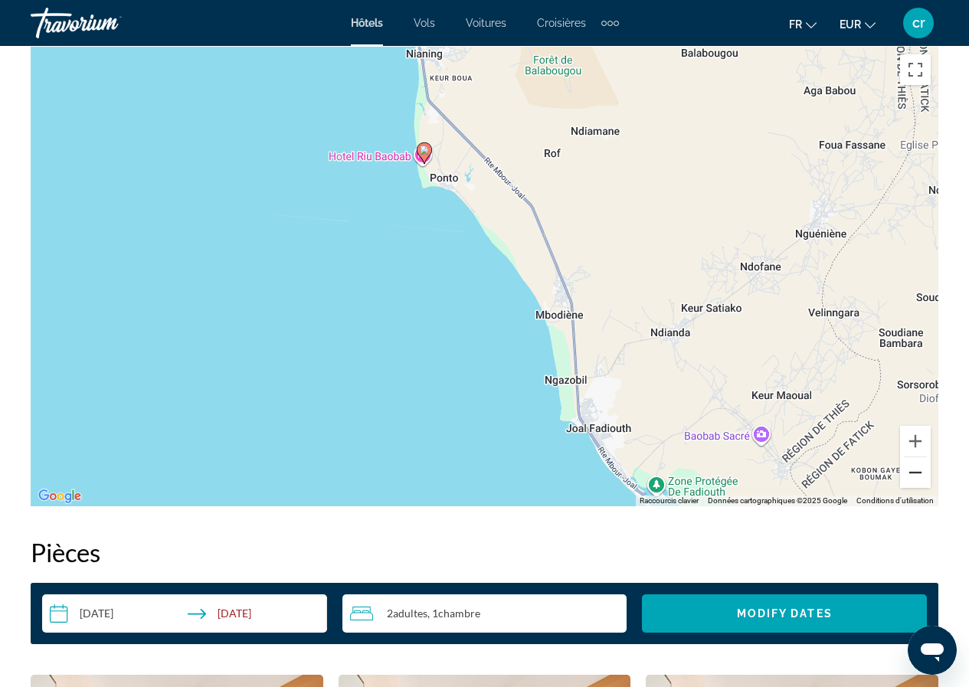
click at [919, 483] on button "Zoom arrière" at bounding box center [915, 472] width 31 height 31
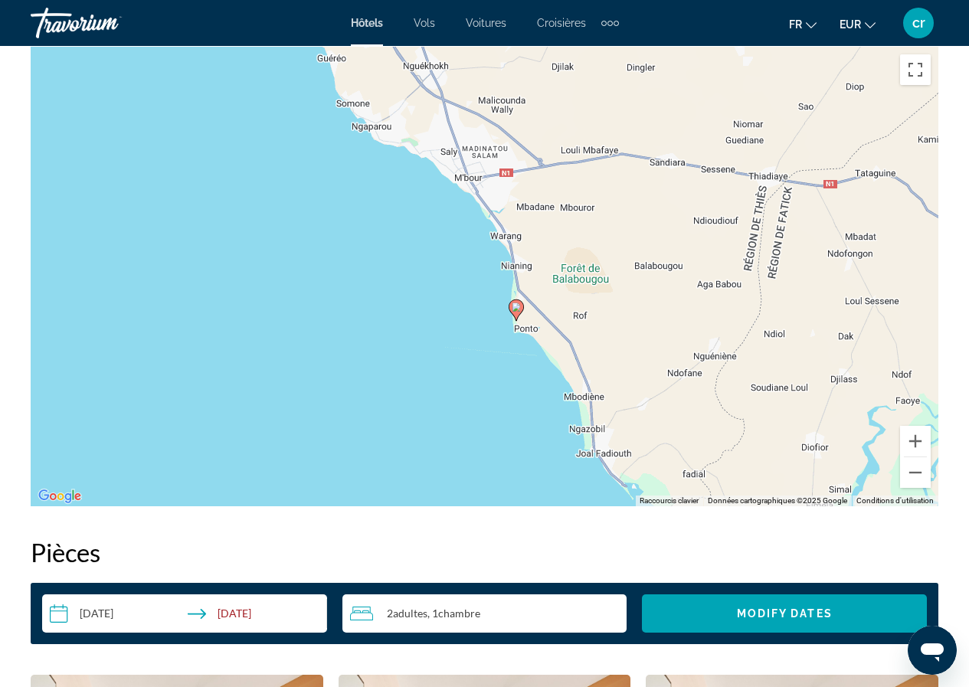
drag, startPoint x: 648, startPoint y: 360, endPoint x: 706, endPoint y: 447, distance: 104.9
click at [706, 447] on div "Pour activer le glissement avec le clavier, appuyez sur Alt+Entrée. Une fois ce…" at bounding box center [484, 276] width 907 height 459
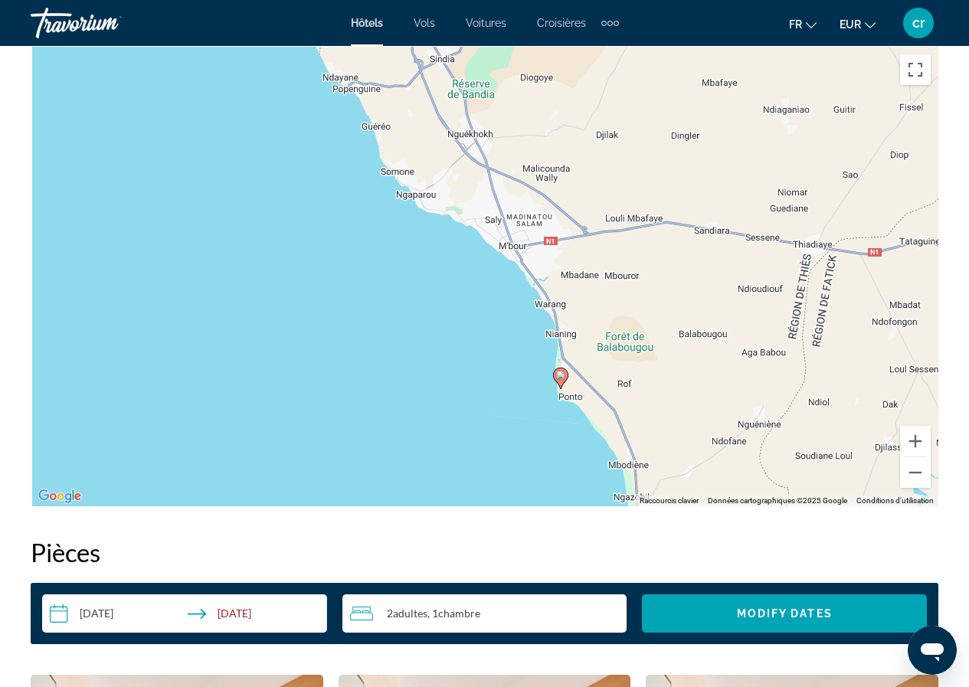
drag, startPoint x: 622, startPoint y: 292, endPoint x: 669, endPoint y: 360, distance: 82.6
click at [669, 360] on div "Pour activer le glissement avec le clavier, appuyez sur Alt+Entrée. Une fois ce…" at bounding box center [484, 276] width 907 height 459
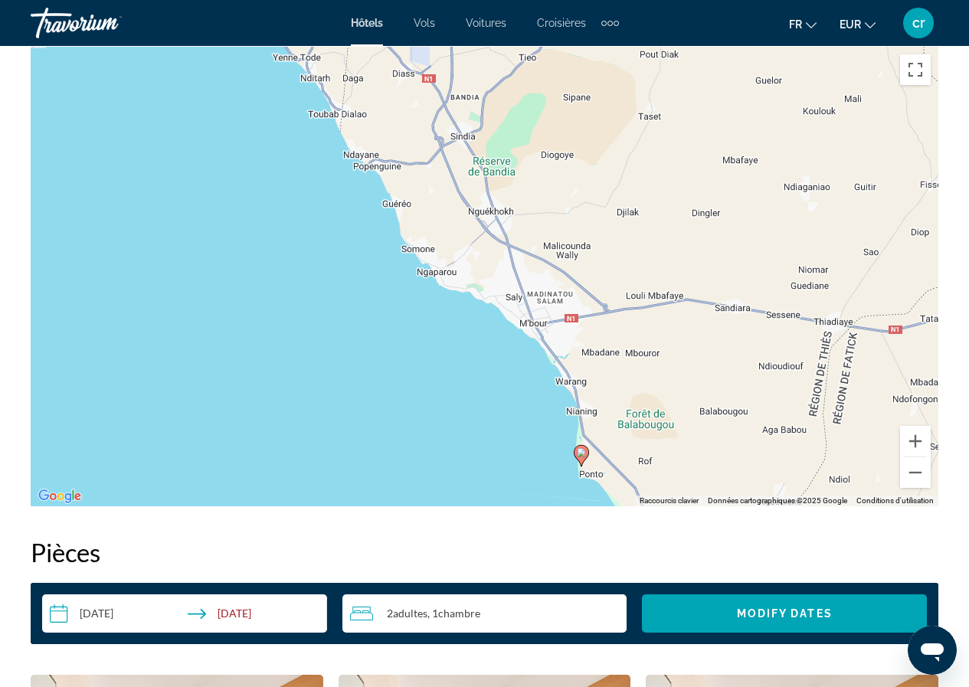
drag, startPoint x: 395, startPoint y: 167, endPoint x: 420, endPoint y: 254, distance: 90.7
click at [420, 254] on div "Pour activer le glissement avec le clavier, appuyez sur Alt+Entrée. Une fois ce…" at bounding box center [484, 276] width 907 height 459
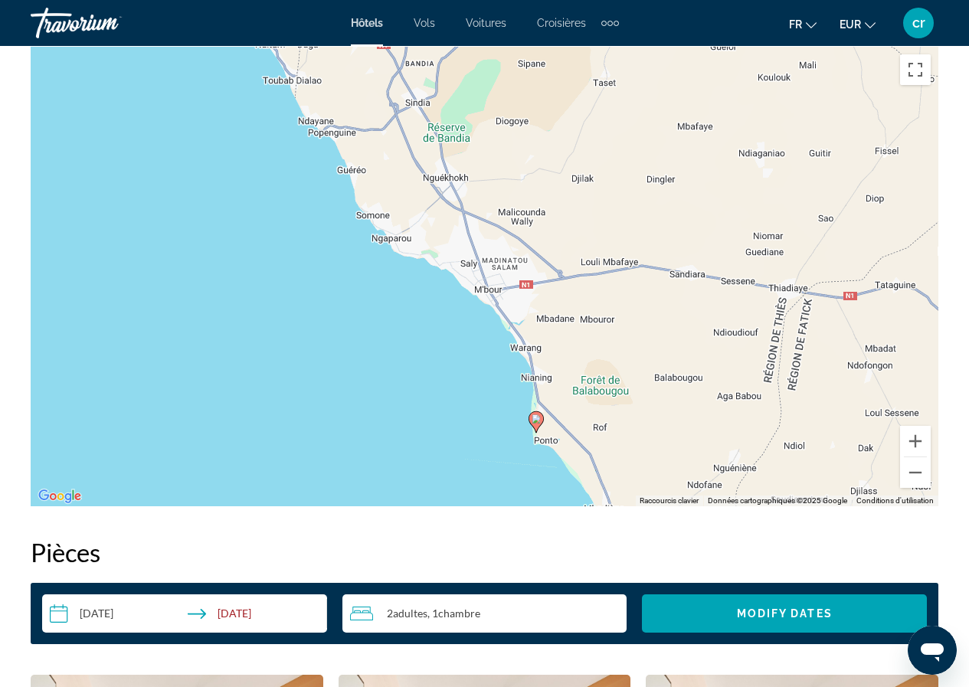
drag, startPoint x: 699, startPoint y: 340, endPoint x: 611, endPoint y: 280, distance: 106.8
click at [611, 280] on div "Pour activer le glissement avec le clavier, appuyez sur Alt+Entrée. Une fois ce…" at bounding box center [484, 276] width 907 height 459
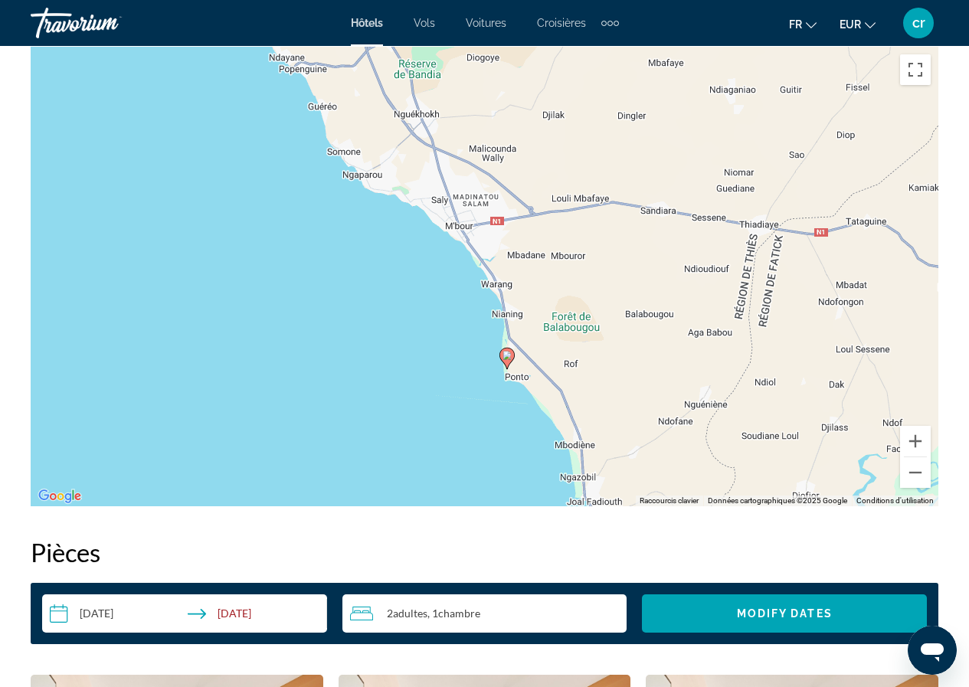
drag, startPoint x: 586, startPoint y: 371, endPoint x: 591, endPoint y: 262, distance: 108.9
click at [591, 262] on div "Pour activer le glissement avec le clavier, appuyez sur Alt+Entrée. Une fois ce…" at bounding box center [484, 276] width 907 height 459
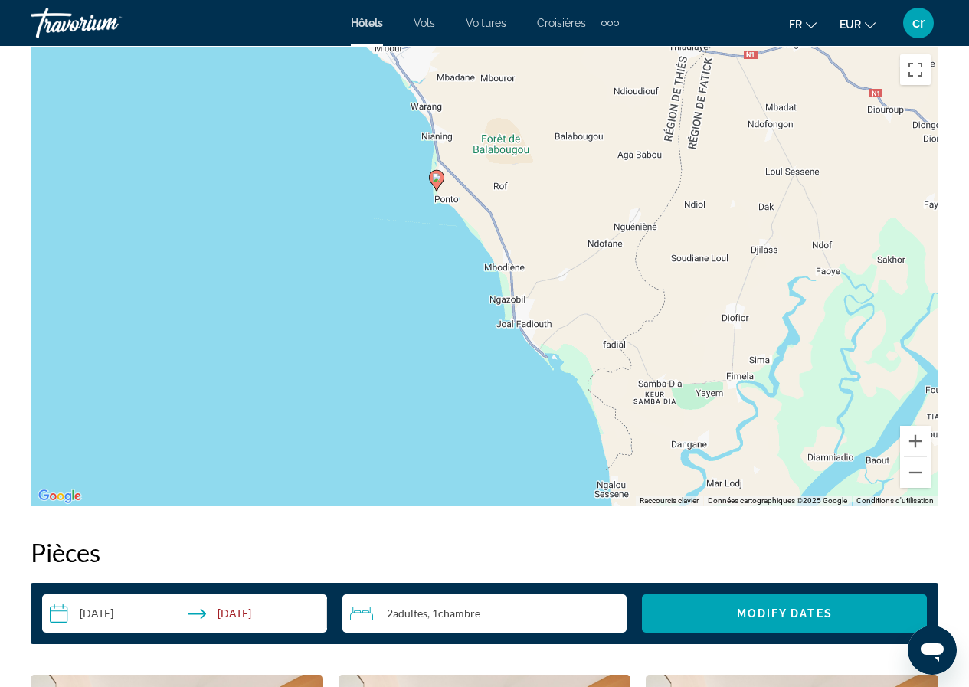
drag, startPoint x: 613, startPoint y: 315, endPoint x: 548, endPoint y: 196, distance: 136.4
click at [548, 196] on div "Pour activer le glissement avec le clavier, appuyez sur Alt+Entrée. Une fois ce…" at bounding box center [484, 276] width 907 height 459
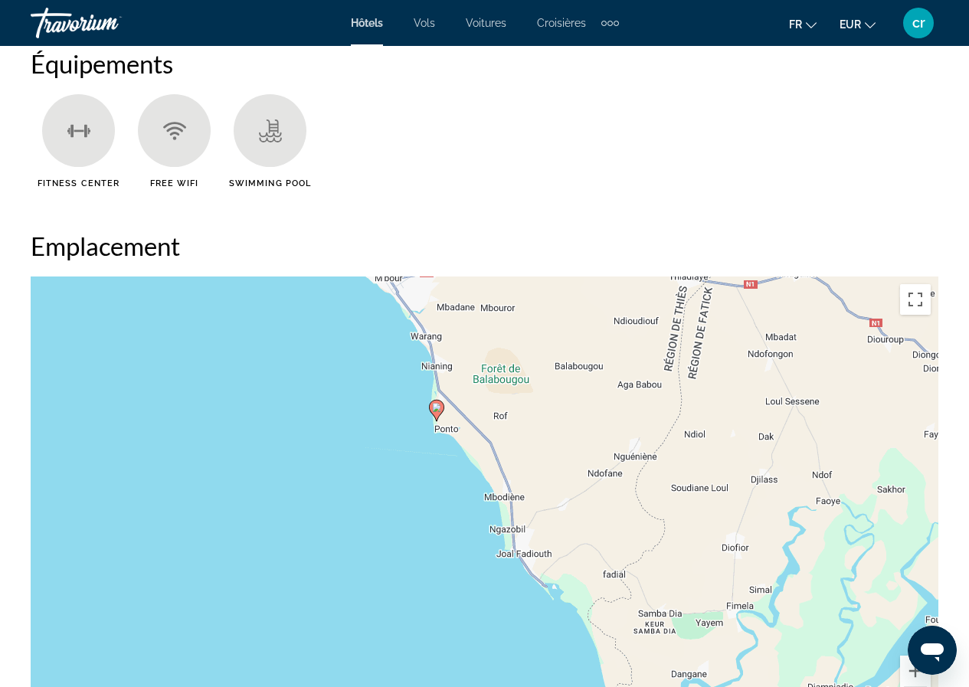
scroll to position [1914, 0]
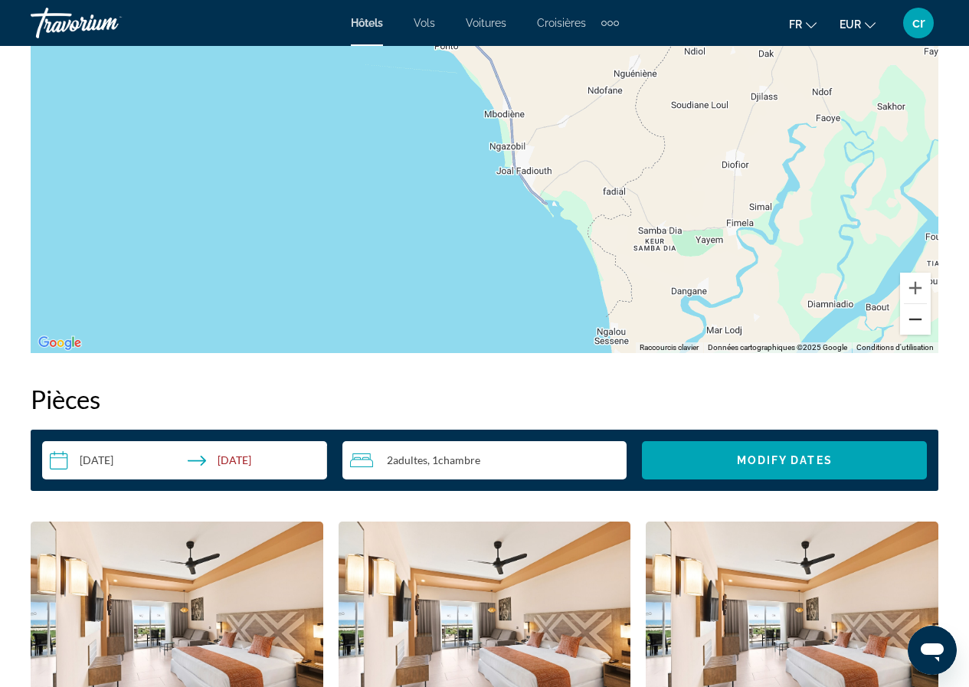
click at [908, 322] on button "Zoom arrière" at bounding box center [915, 319] width 31 height 31
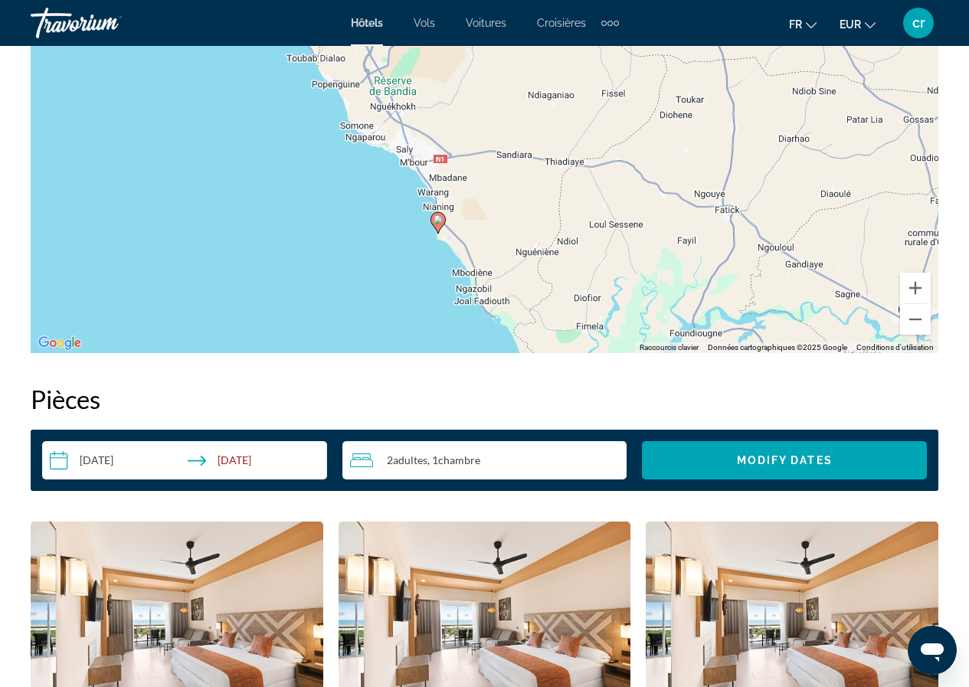
drag, startPoint x: 812, startPoint y: 302, endPoint x: 806, endPoint y: 381, distance: 79.1
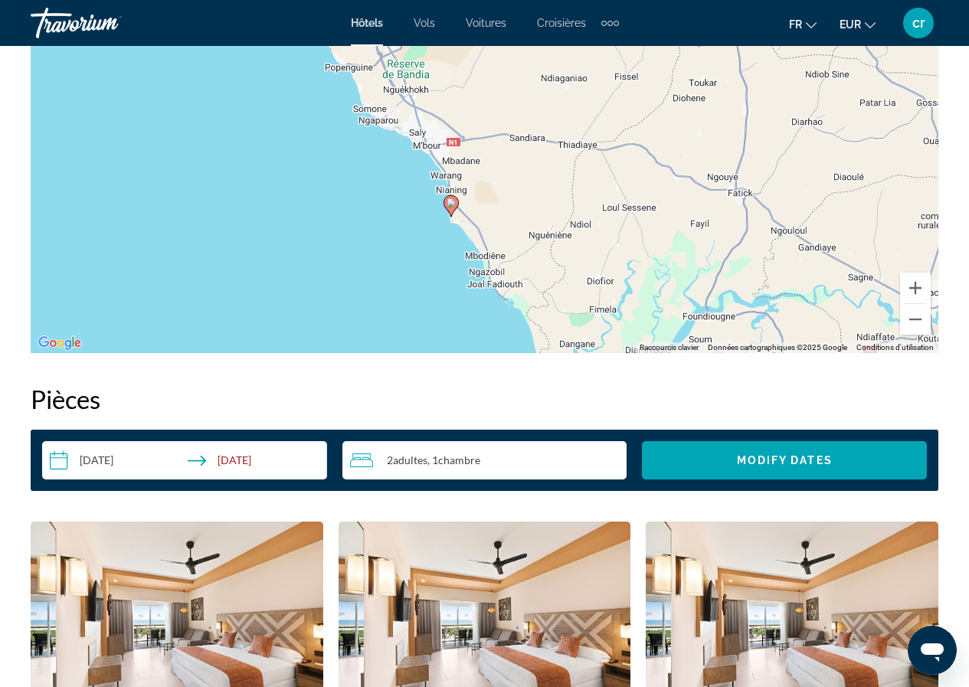
drag, startPoint x: 583, startPoint y: 168, endPoint x: 597, endPoint y: 149, distance: 24.0
click at [597, 149] on div "Pour activer le glissement avec le clavier, appuyez sur Alt+Entrée. Une fois ce…" at bounding box center [484, 123] width 907 height 459
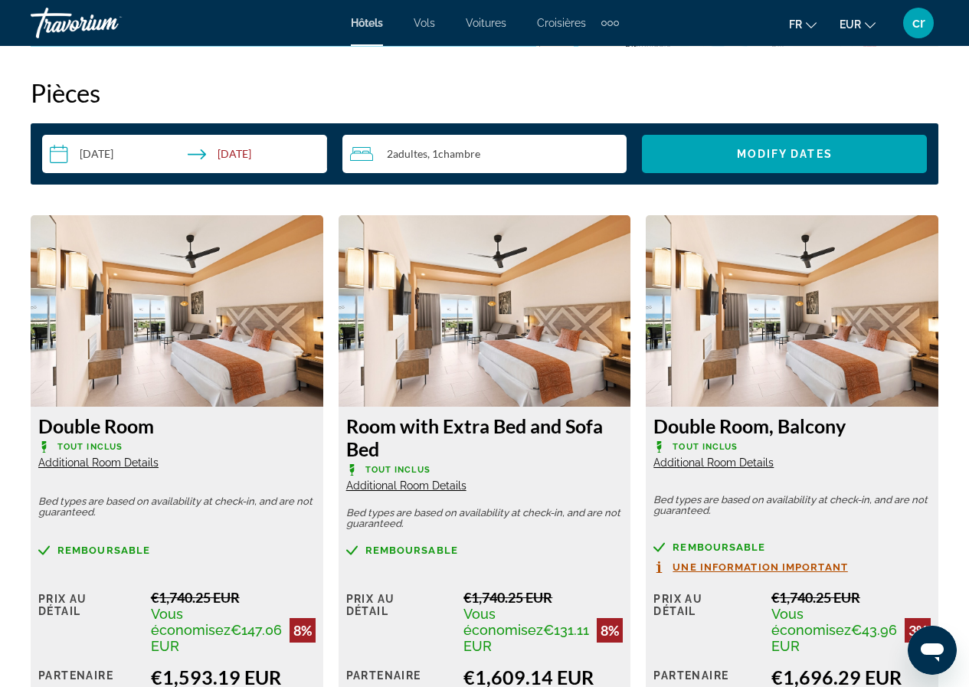
scroll to position [2297, 0]
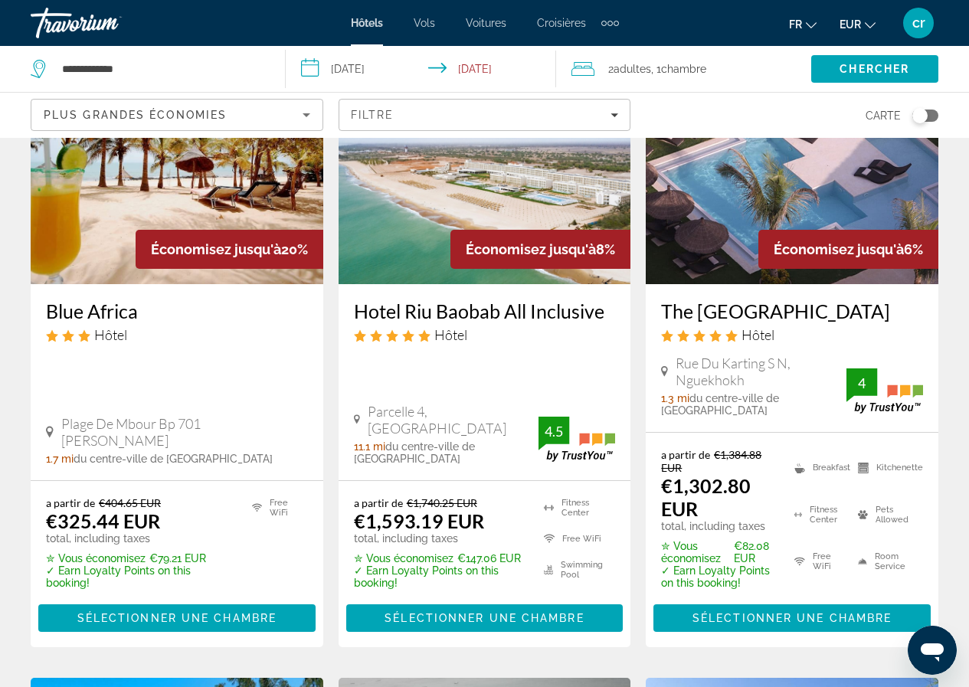
scroll to position [153, 0]
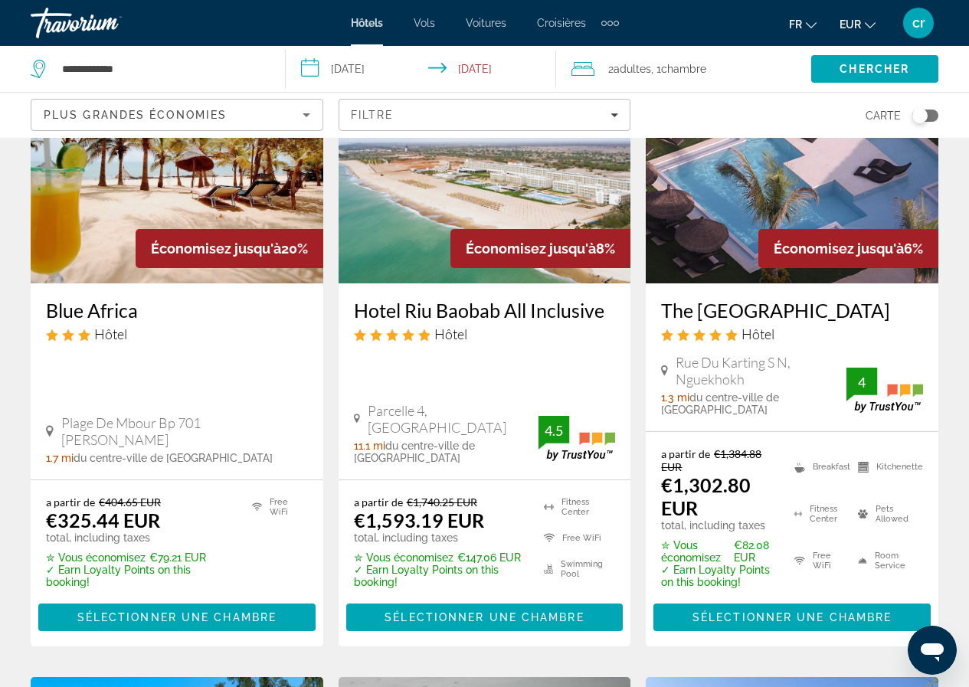
click at [804, 306] on h3 "The [GEOGRAPHIC_DATA]" at bounding box center [792, 310] width 262 height 23
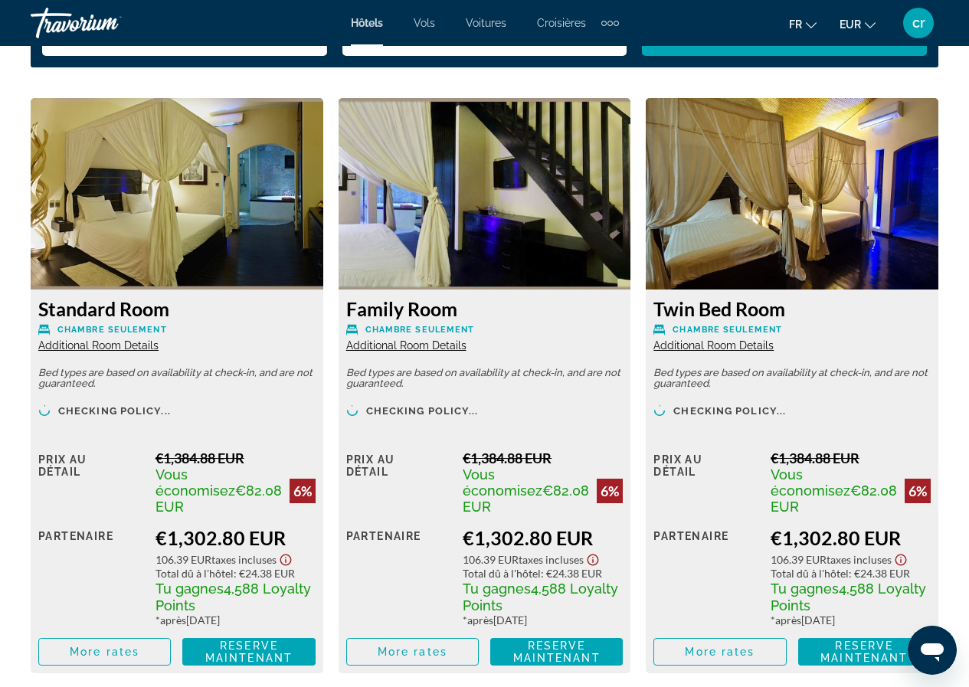
scroll to position [2374, 0]
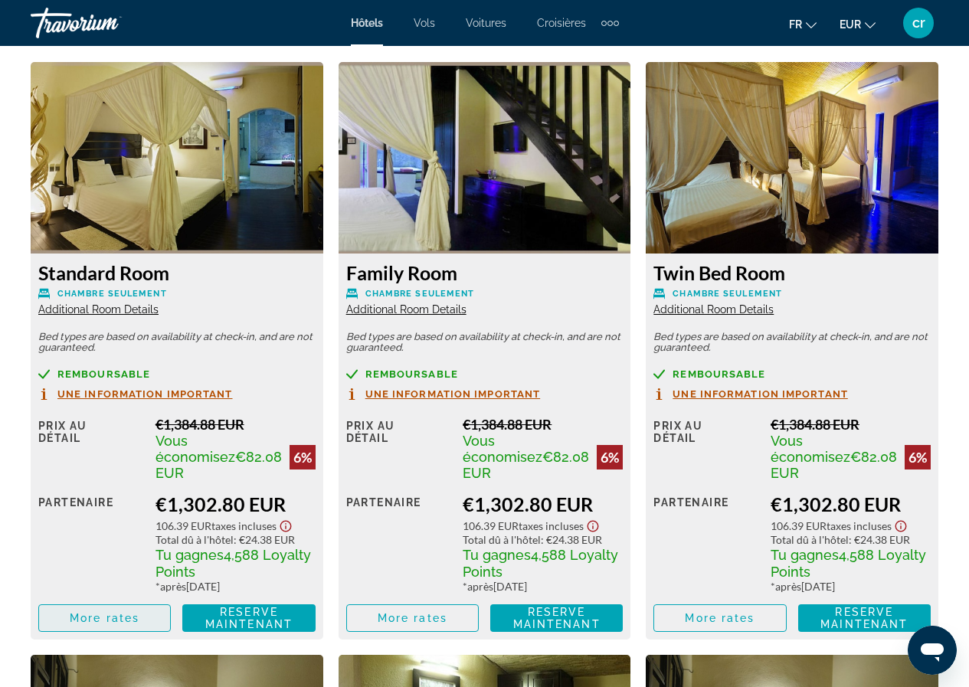
click at [123, 612] on span "More rates" at bounding box center [105, 618] width 70 height 12
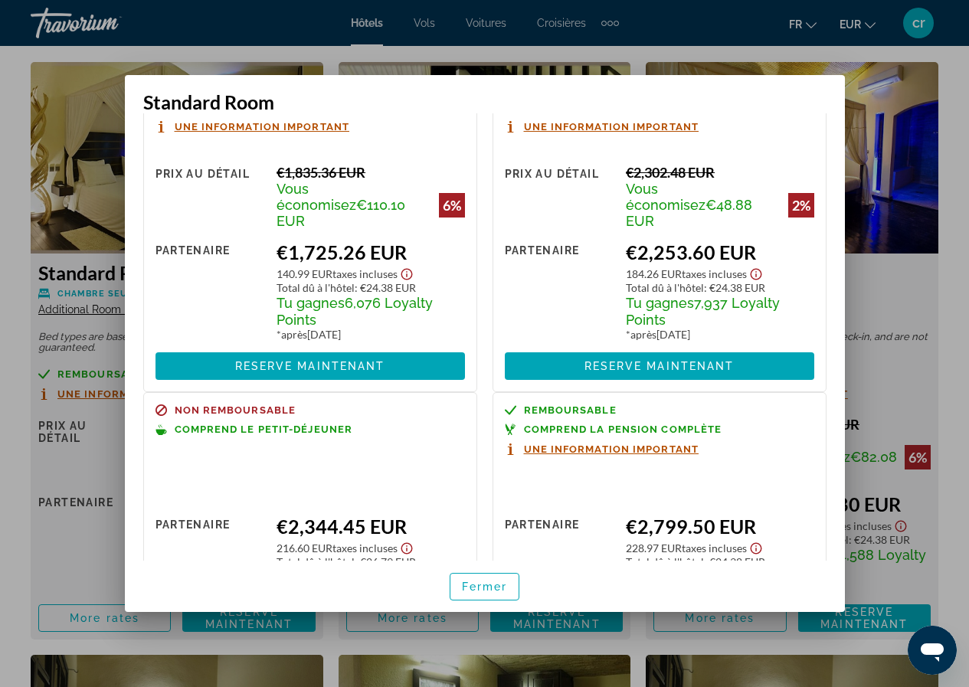
scroll to position [383, 0]
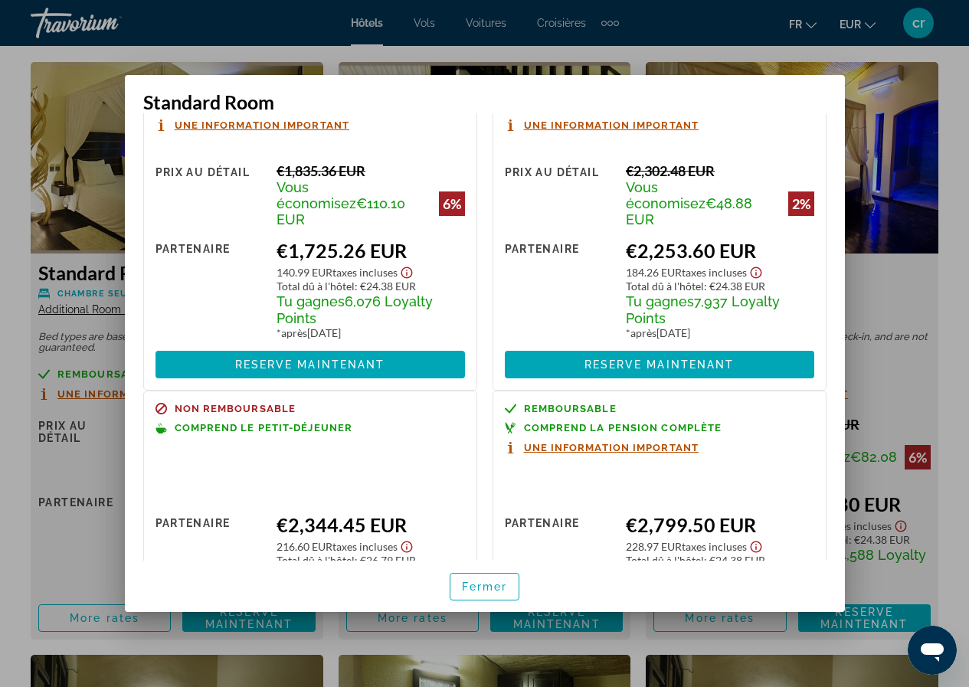
click at [0, 94] on div at bounding box center [484, 343] width 969 height 687
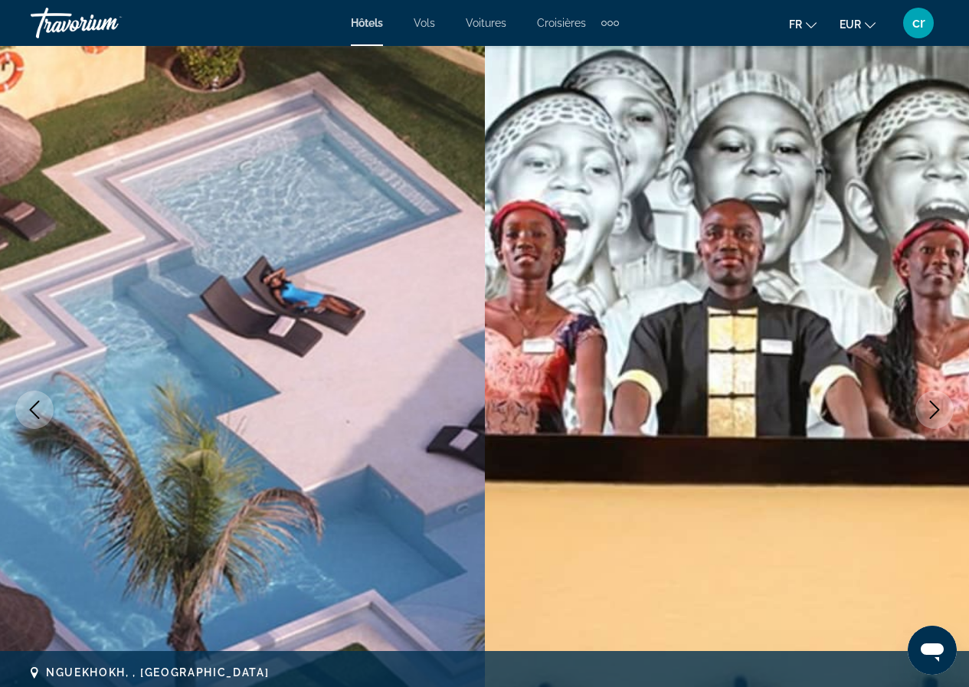
scroll to position [2374, 0]
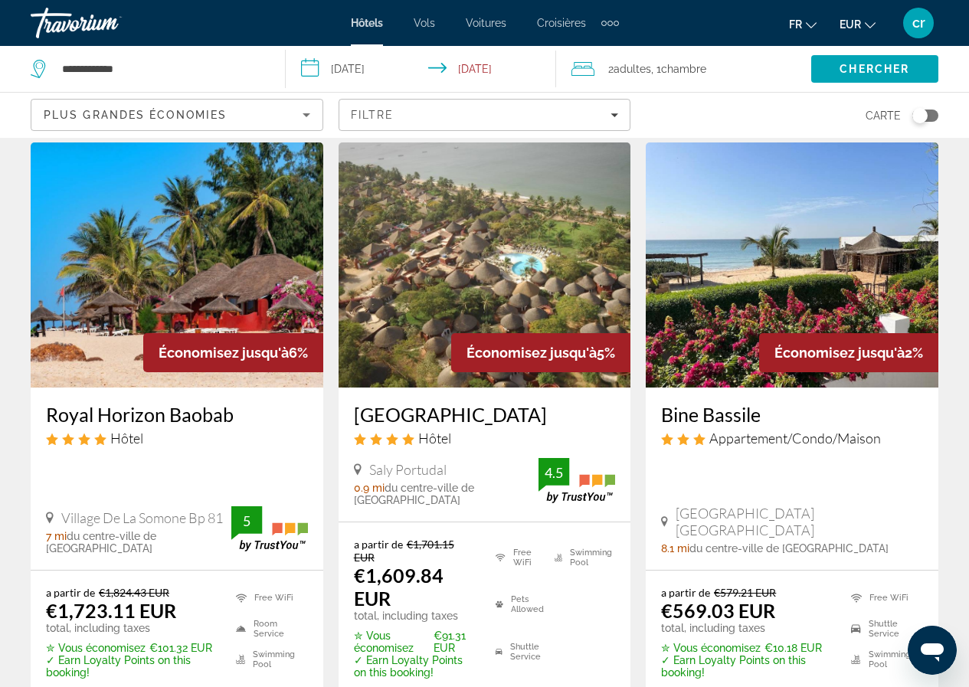
scroll to position [689, 0]
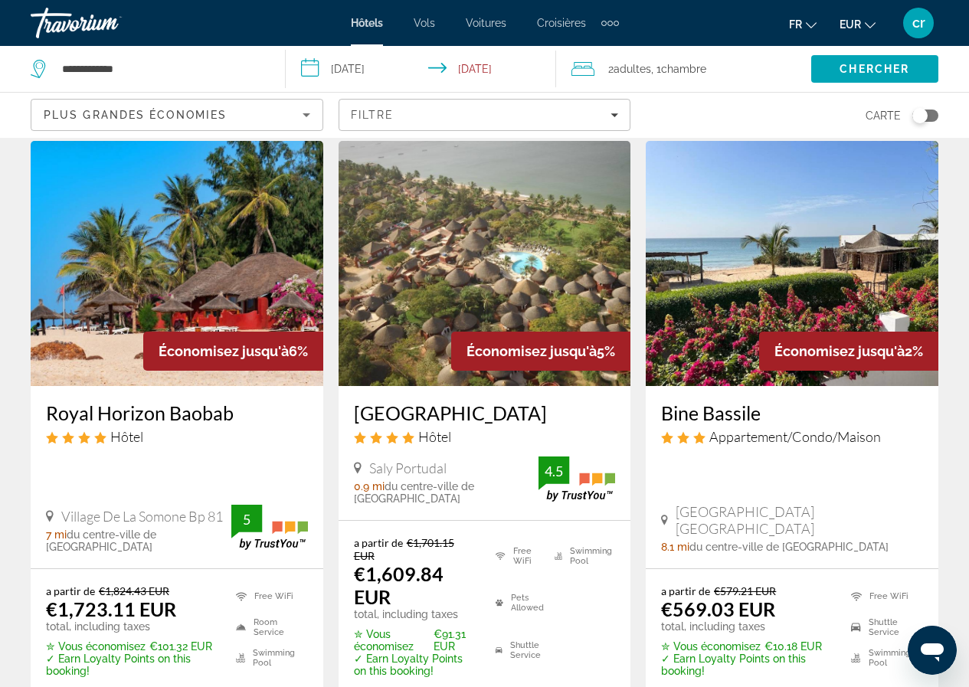
click at [86, 431] on icon "4 star Hotel" at bounding box center [84, 437] width 12 height 13
click at [203, 284] on img "Main content" at bounding box center [177, 263] width 293 height 245
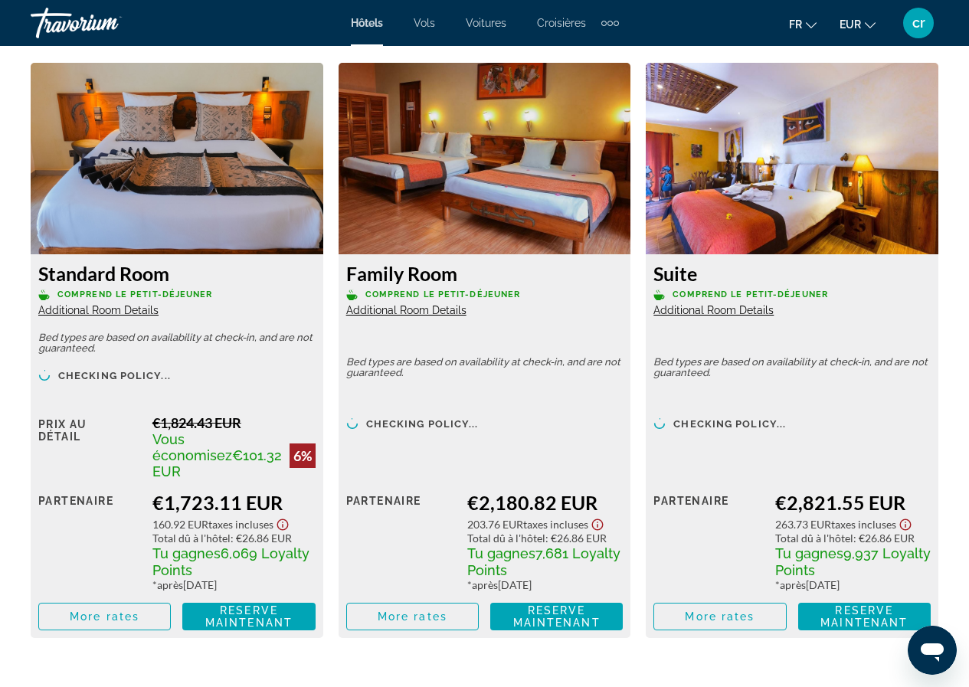
scroll to position [2374, 0]
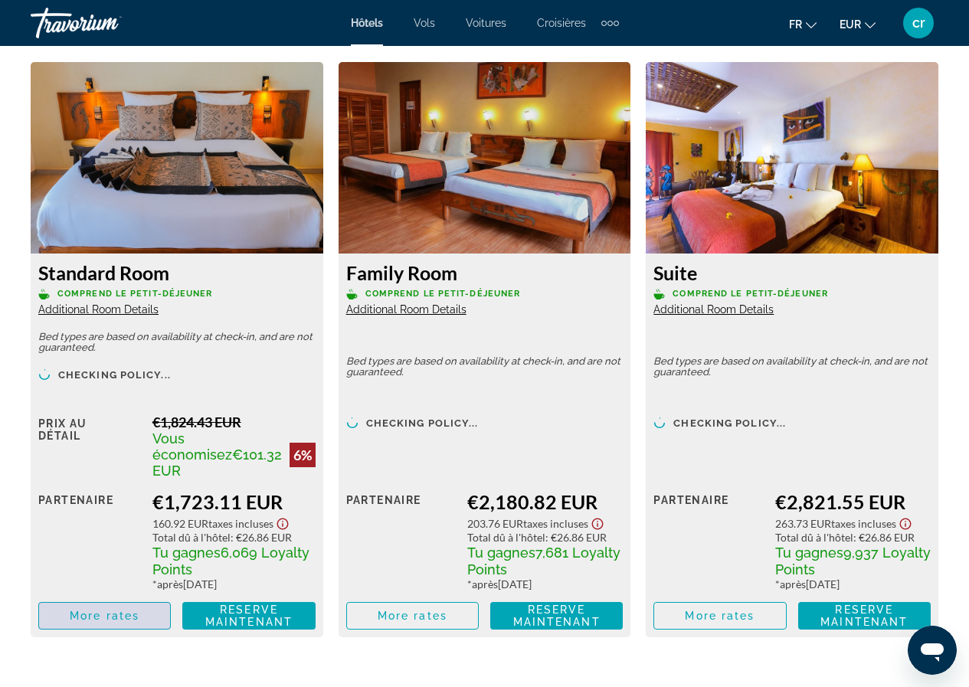
click at [117, 610] on span "More rates" at bounding box center [105, 616] width 70 height 12
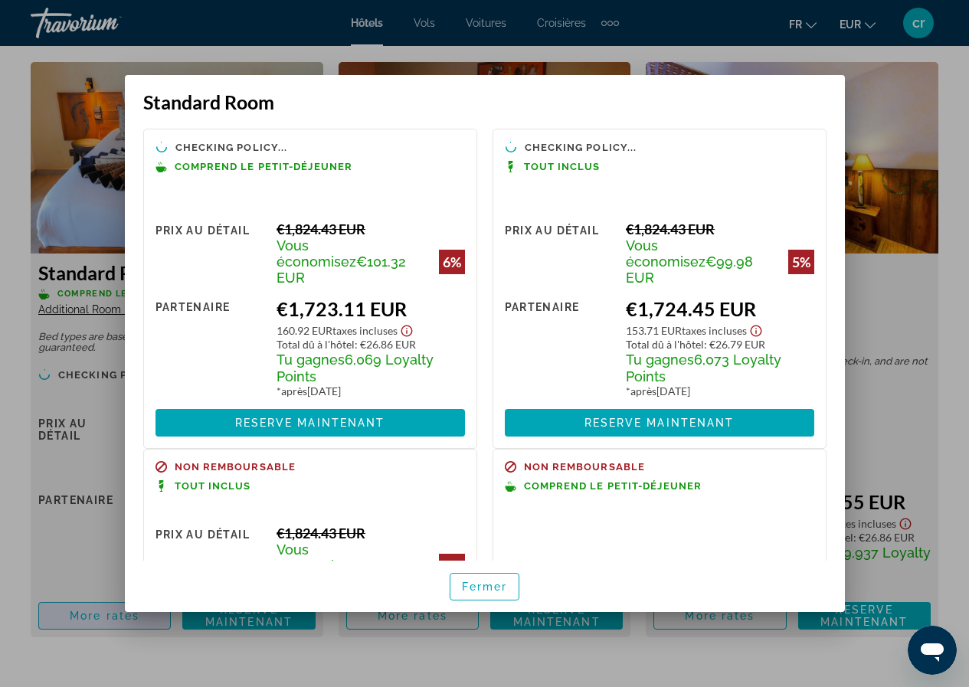
scroll to position [0, 0]
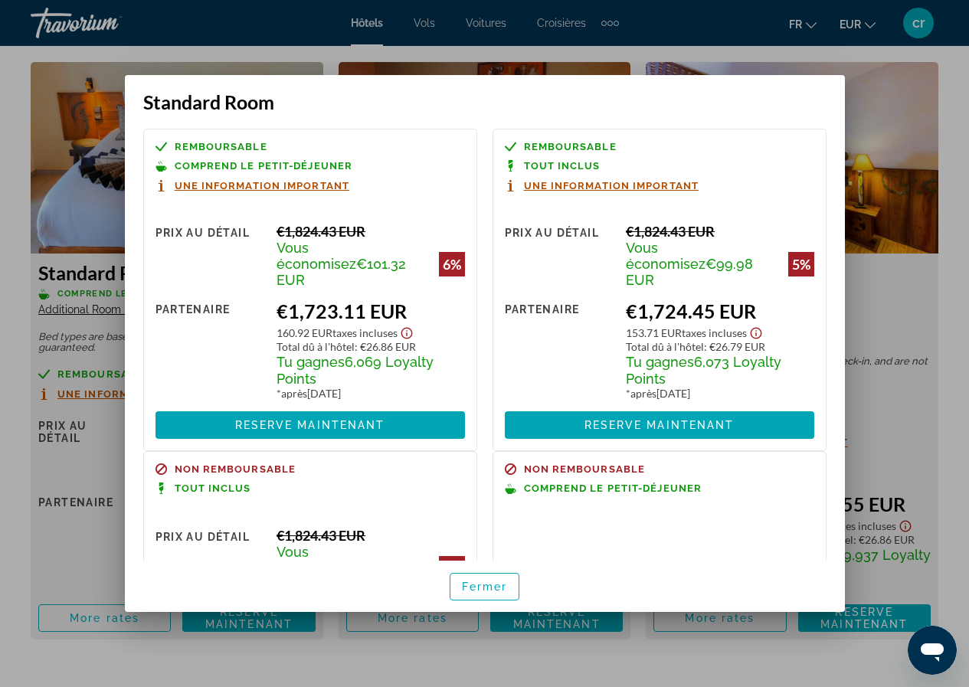
click at [0, 321] on div at bounding box center [484, 343] width 969 height 687
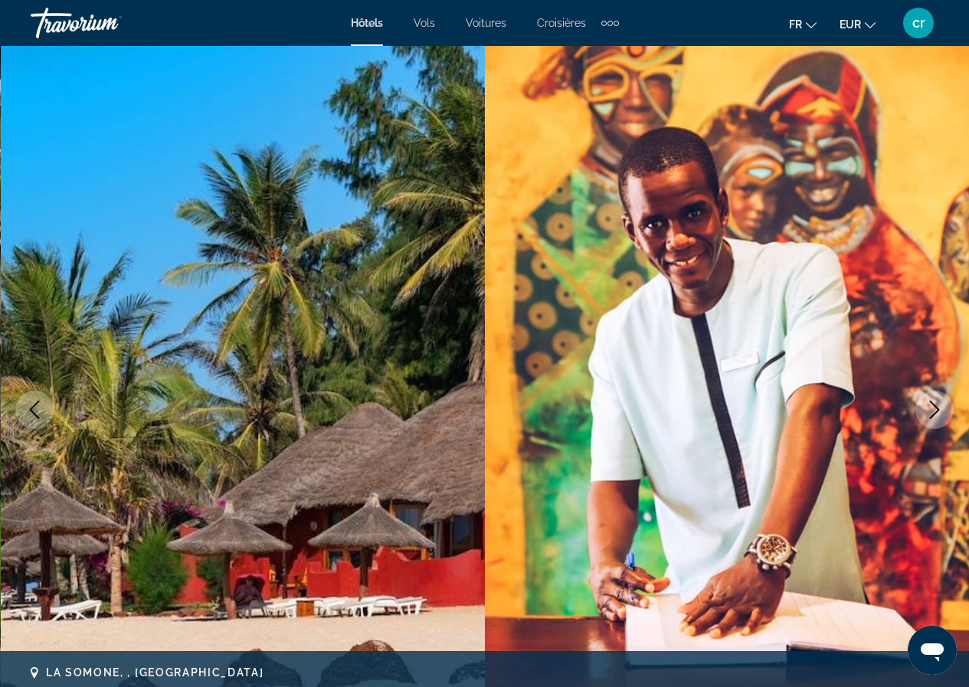
scroll to position [2374, 0]
